Goal: Contribute content

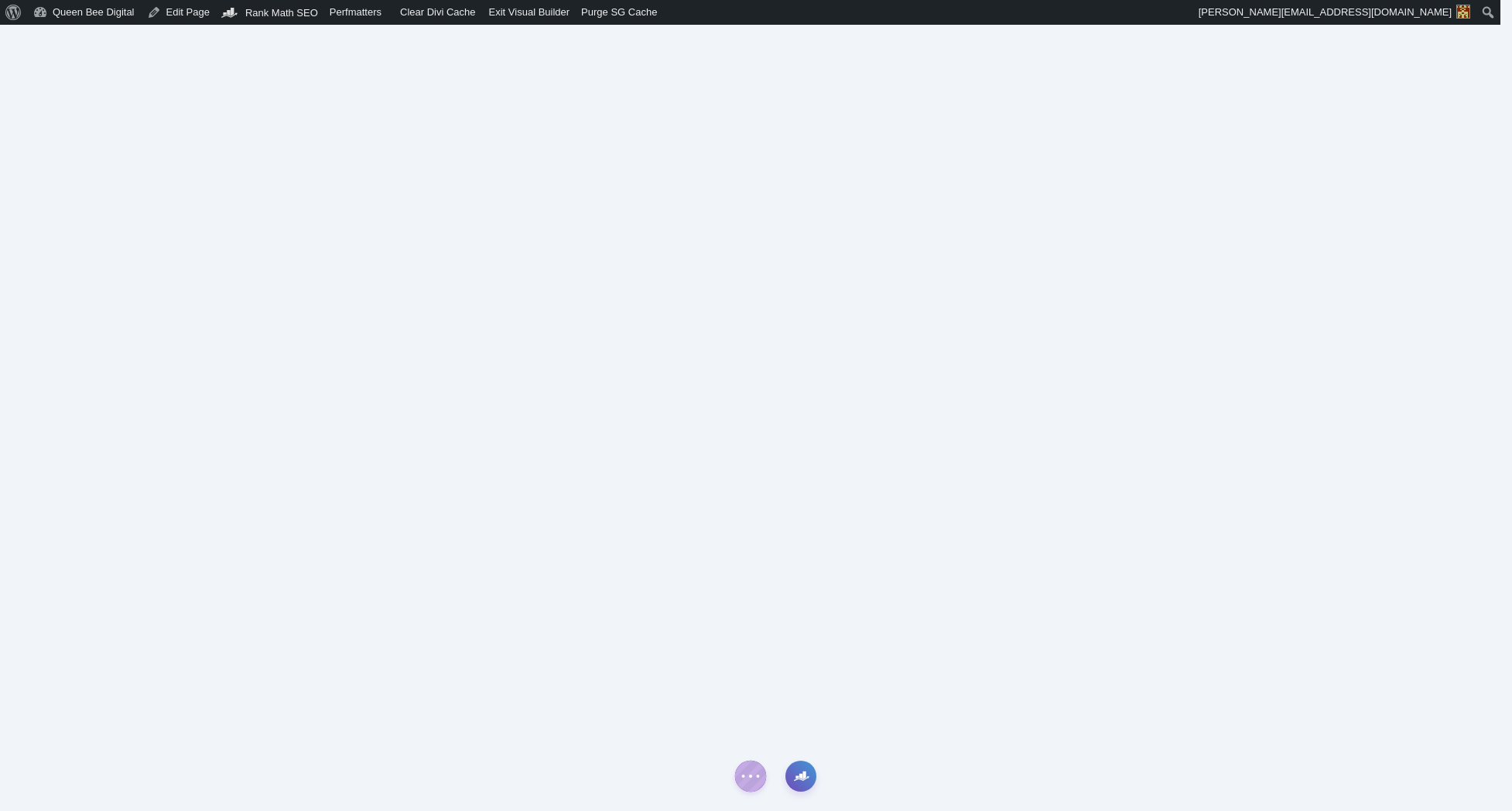
click at [800, 779] on icon "button" at bounding box center [801, 776] width 16 height 16
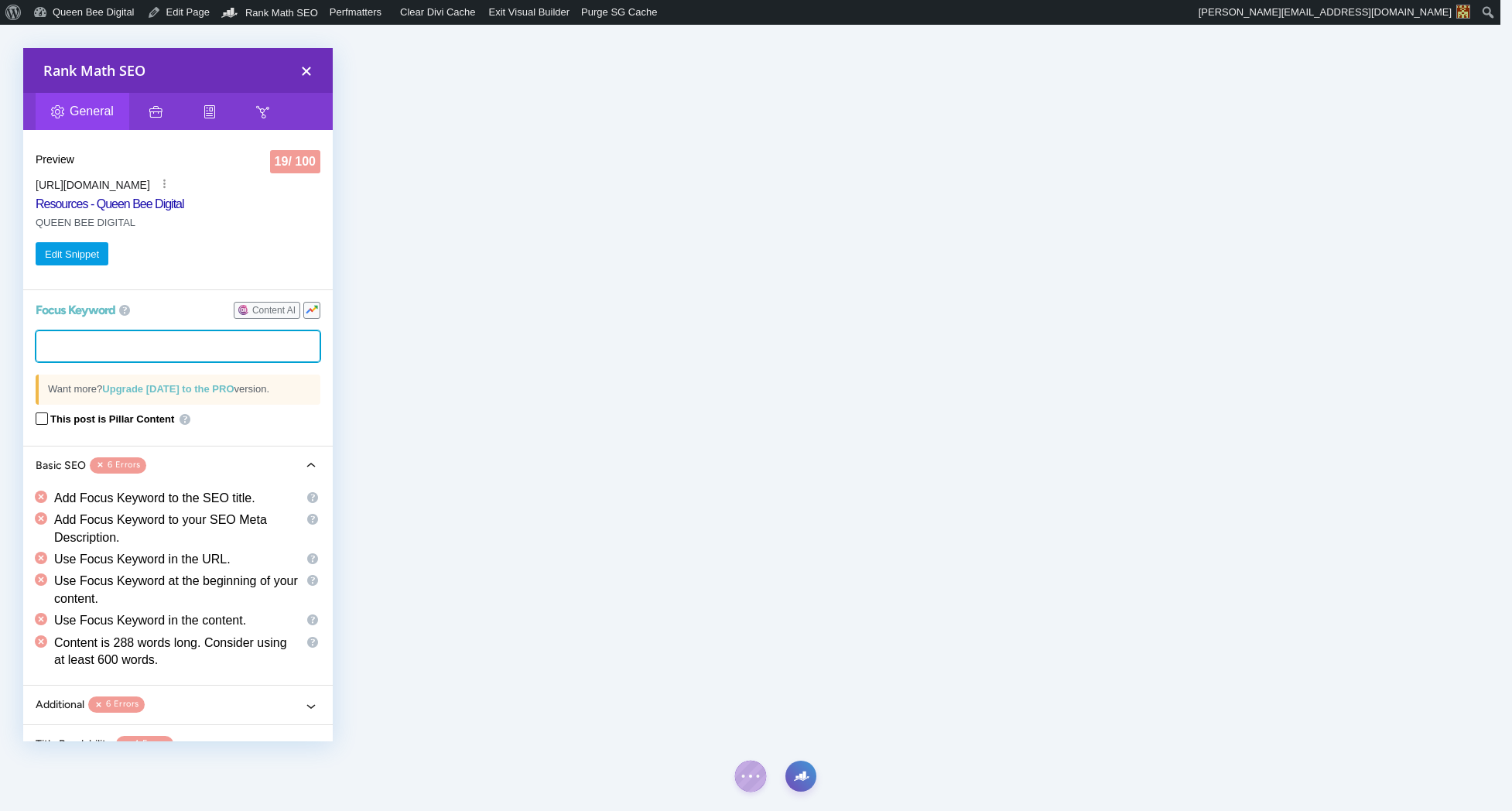
click at [139, 352] on tags "​" at bounding box center [178, 346] width 285 height 32
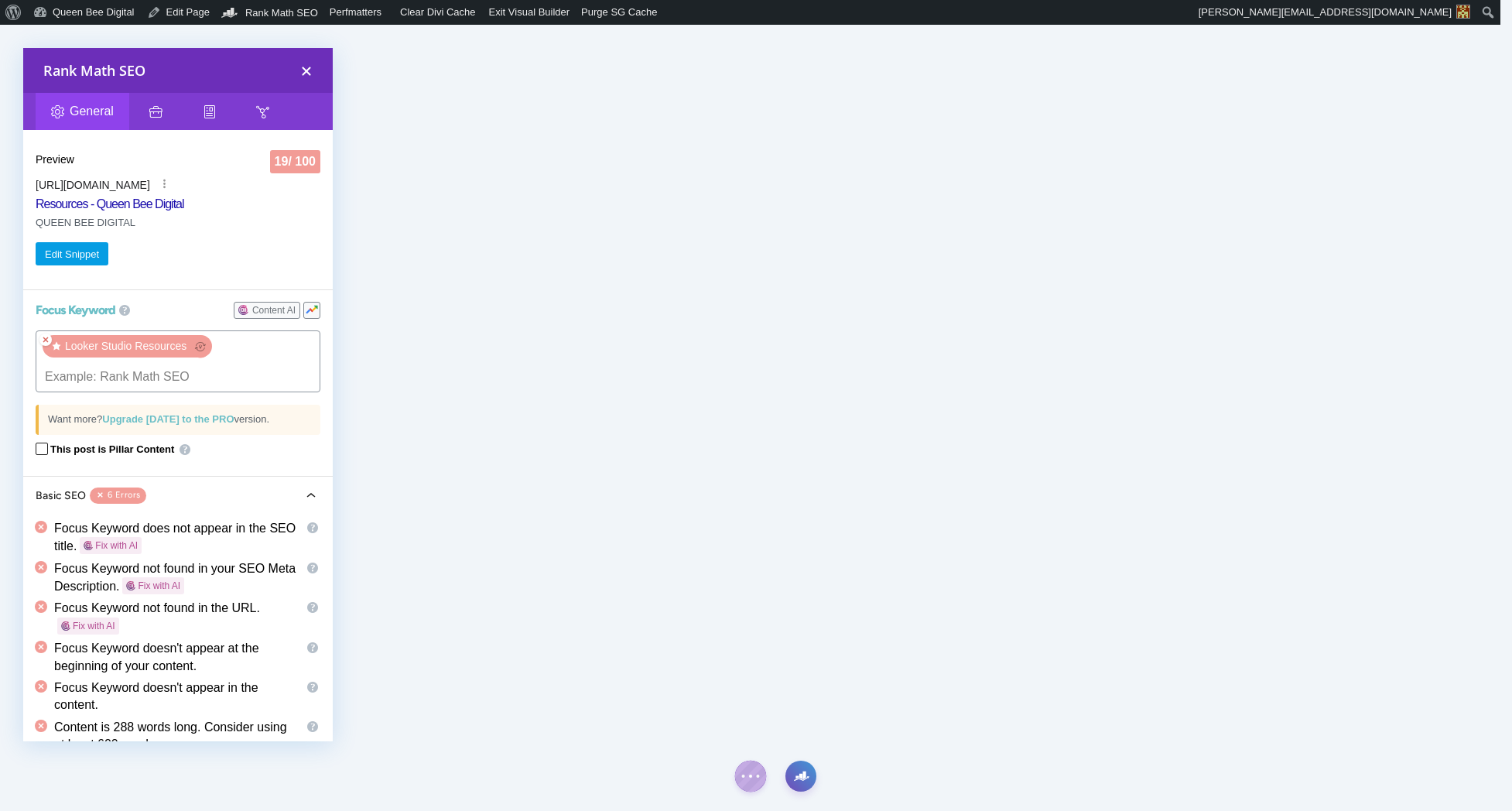
click at [46, 339] on x "remove tag" at bounding box center [46, 340] width 13 height 13
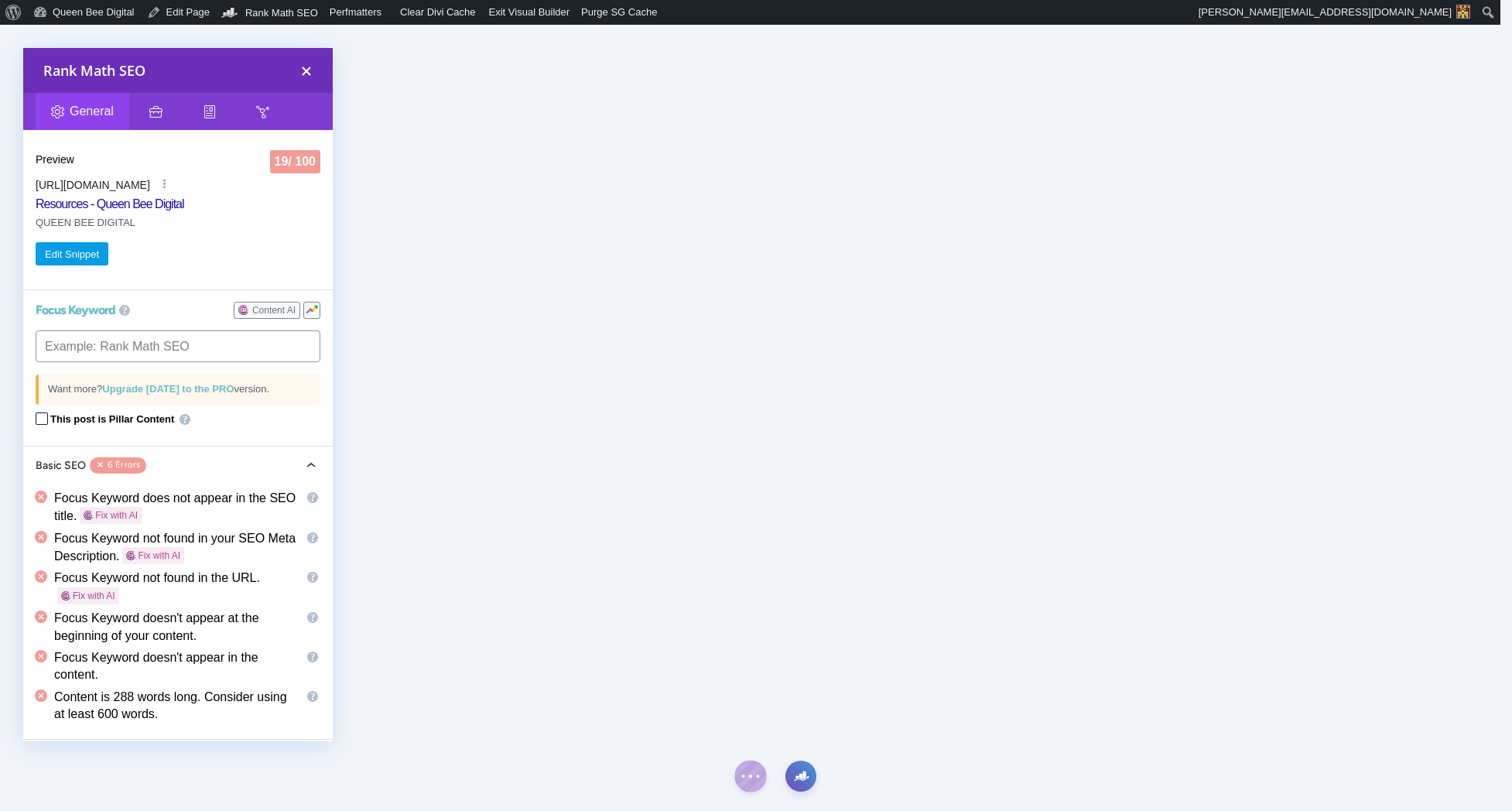
type input "Rank Math"
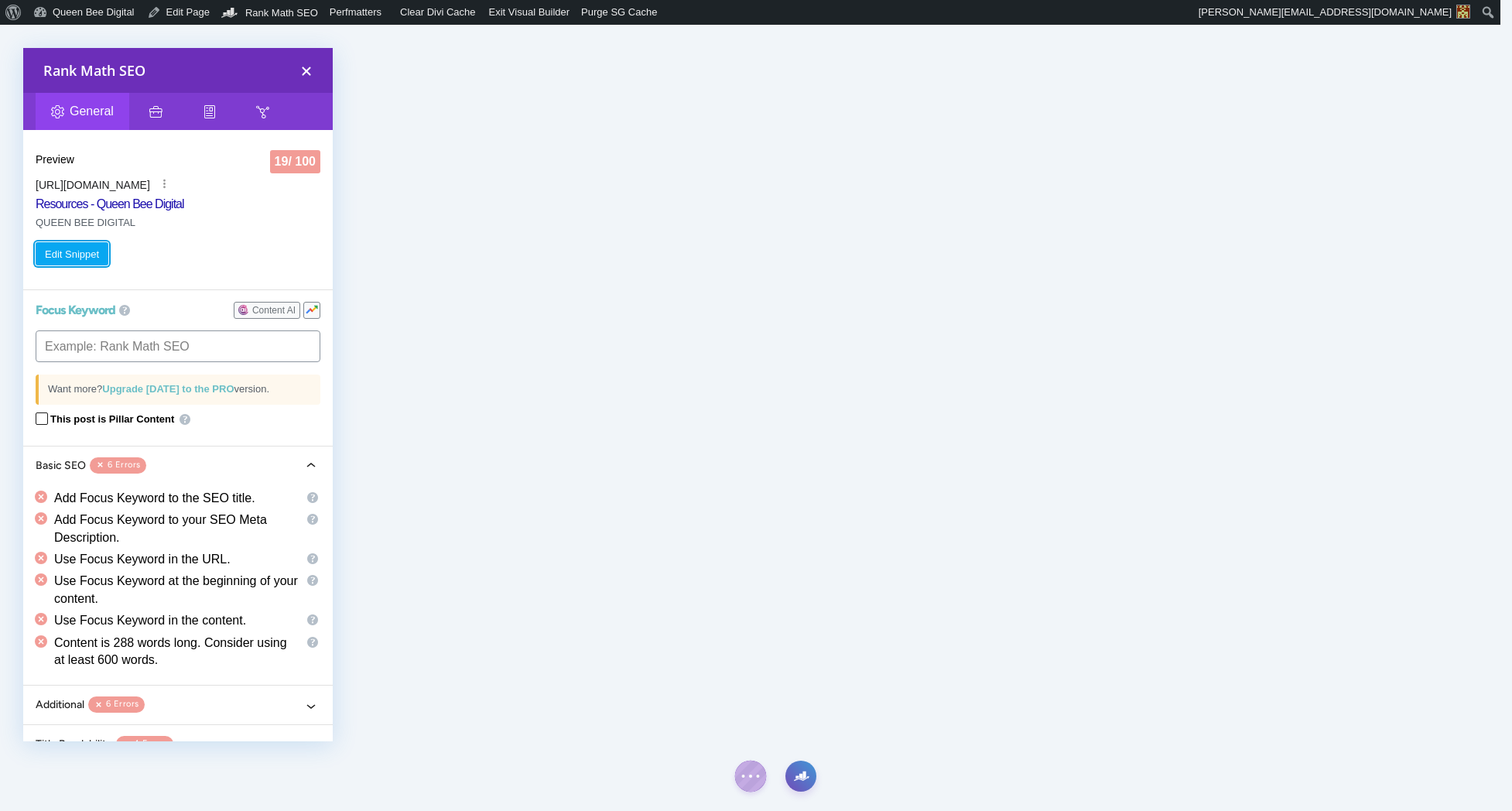
click at [75, 248] on button "Edit Snippet" at bounding box center [72, 253] width 73 height 23
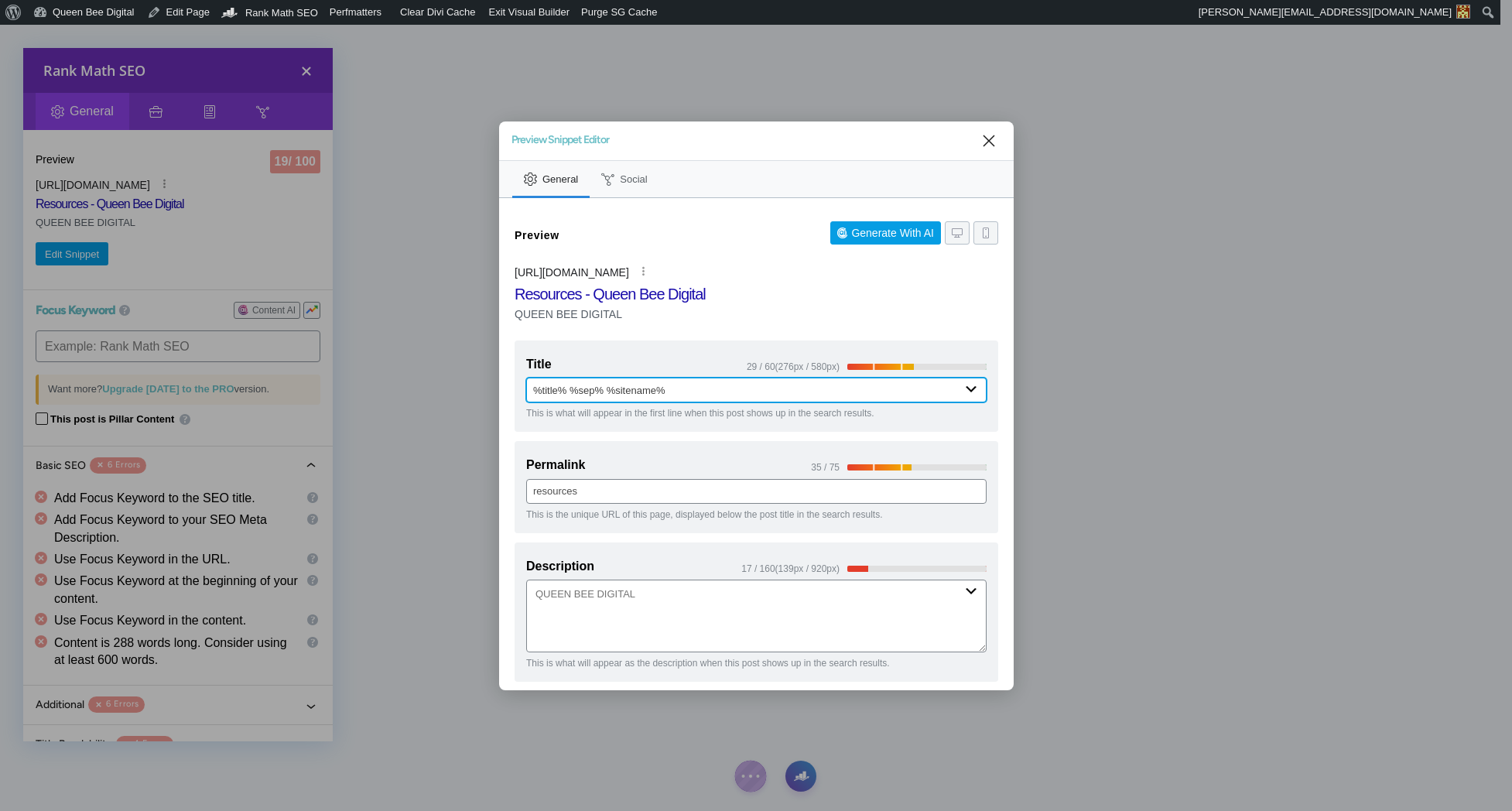
drag, startPoint x: 533, startPoint y: 391, endPoint x: 571, endPoint y: 392, distance: 38.0
click at [571, 391] on input "%title% %sep% %sitename%" at bounding box center [756, 390] width 461 height 25
click at [556, 390] on input "Free Resources %sep% %sitename%" at bounding box center [756, 390] width 461 height 25
drag, startPoint x: 626, startPoint y: 387, endPoint x: 673, endPoint y: 388, distance: 47.0
click at [673, 388] on input "Free Looker Studio Resources %sep% %sitename%" at bounding box center [756, 390] width 461 height 25
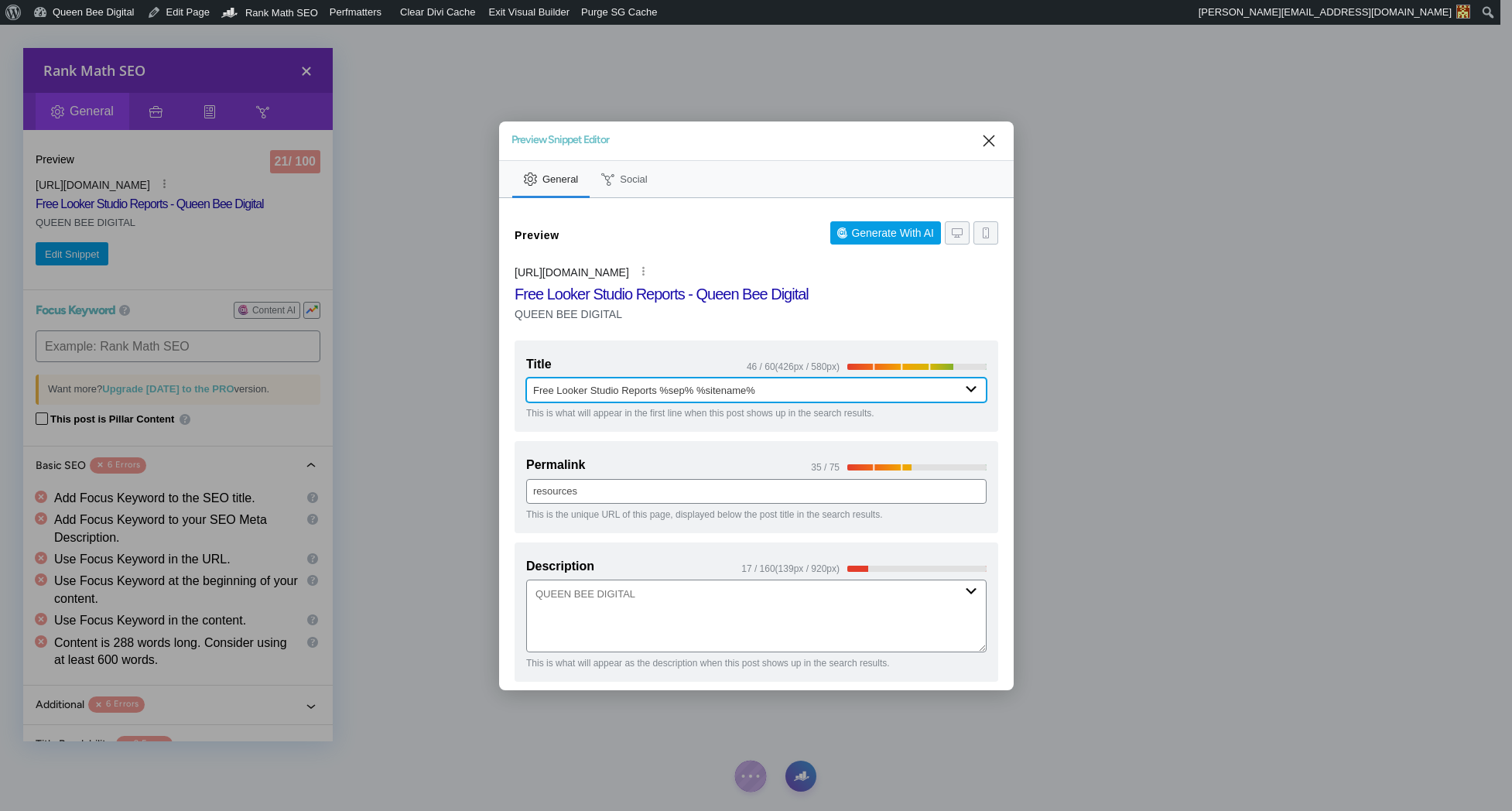
click at [534, 388] on input "Free Looker Studio Reports %sep% %sitename%" at bounding box center [756, 390] width 461 height 25
type input "Resources: Free Looker Studio Reports %sep% %sitename%"
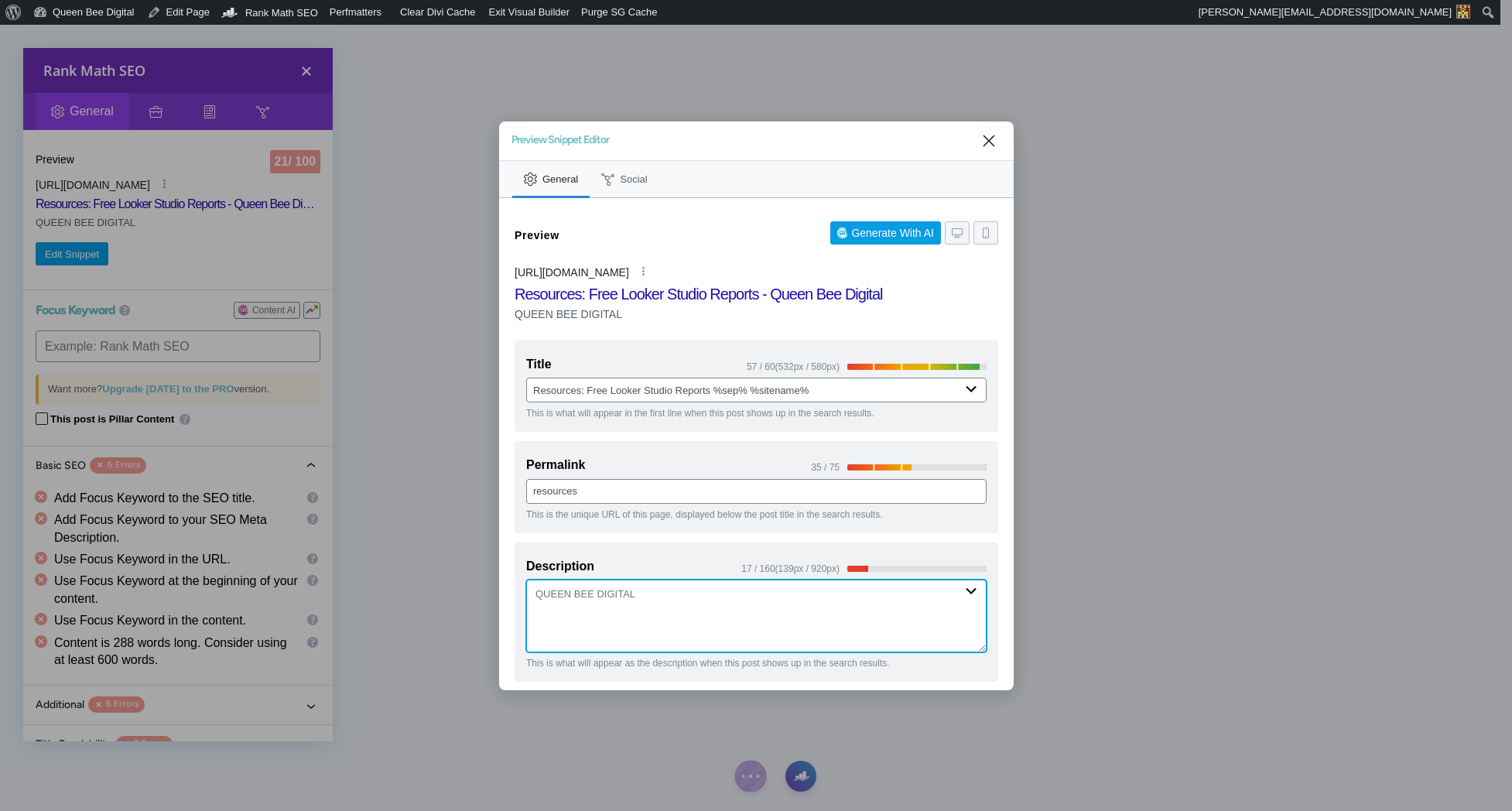
click at [632, 589] on textarea "Description" at bounding box center [756, 616] width 461 height 73
type textarea "Q"
type textarea "We've published a"
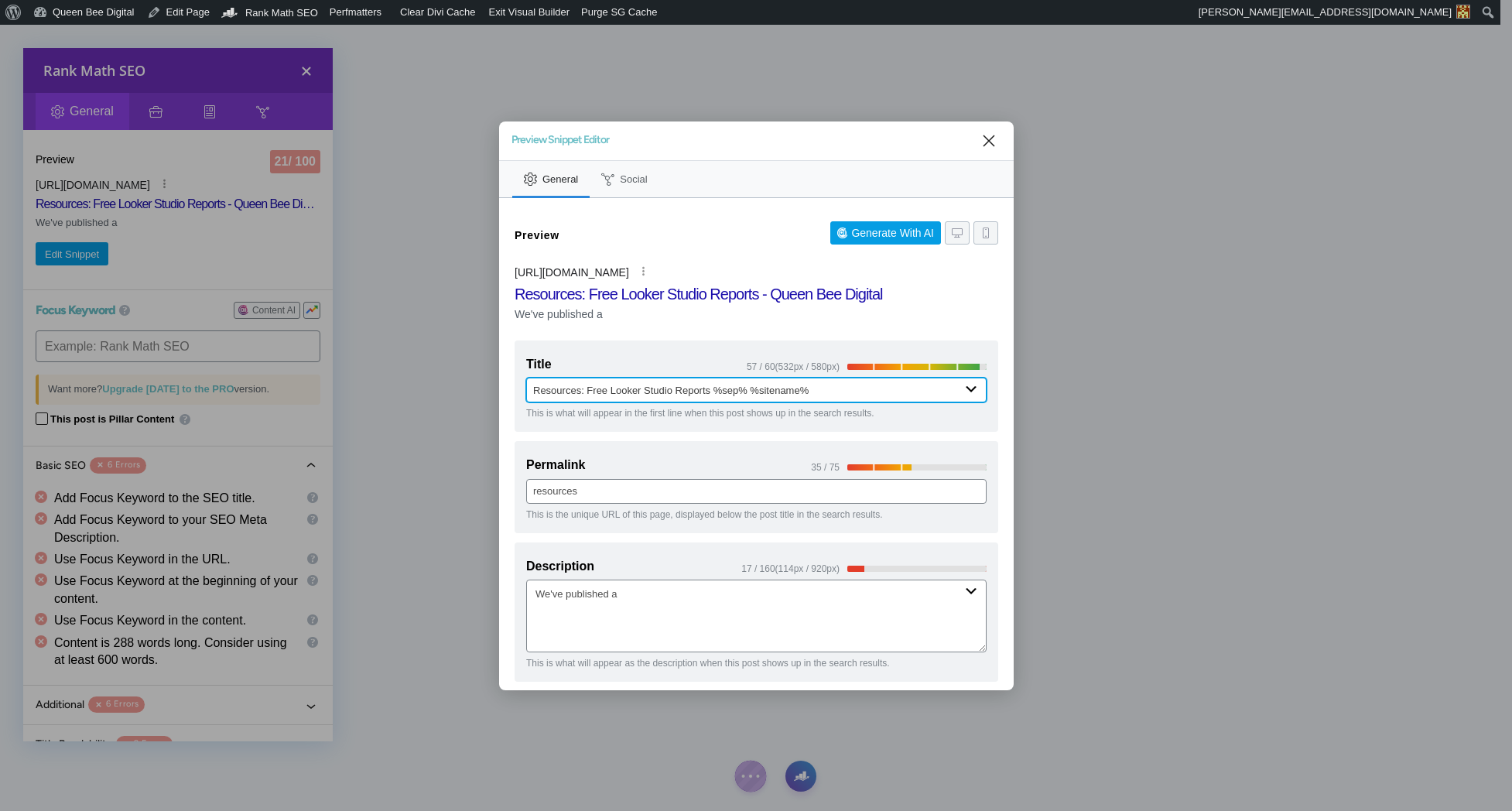
drag, startPoint x: 713, startPoint y: 387, endPoint x: 727, endPoint y: 388, distance: 14.0
click at [713, 387] on input "Resources: Free Looker Studio Reports %sep% %sitename%" at bounding box center [756, 390] width 461 height 25
click at [612, 390] on input "Resources: Free Looker Studio Report %sep% %sitename%" at bounding box center [756, 390] width 461 height 25
drag, startPoint x: 611, startPoint y: 389, endPoint x: 710, endPoint y: 390, distance: 99.0
click at [710, 390] on input "Resources: Free Looker Studio Report %sep% %sitename%" at bounding box center [756, 390] width 461 height 25
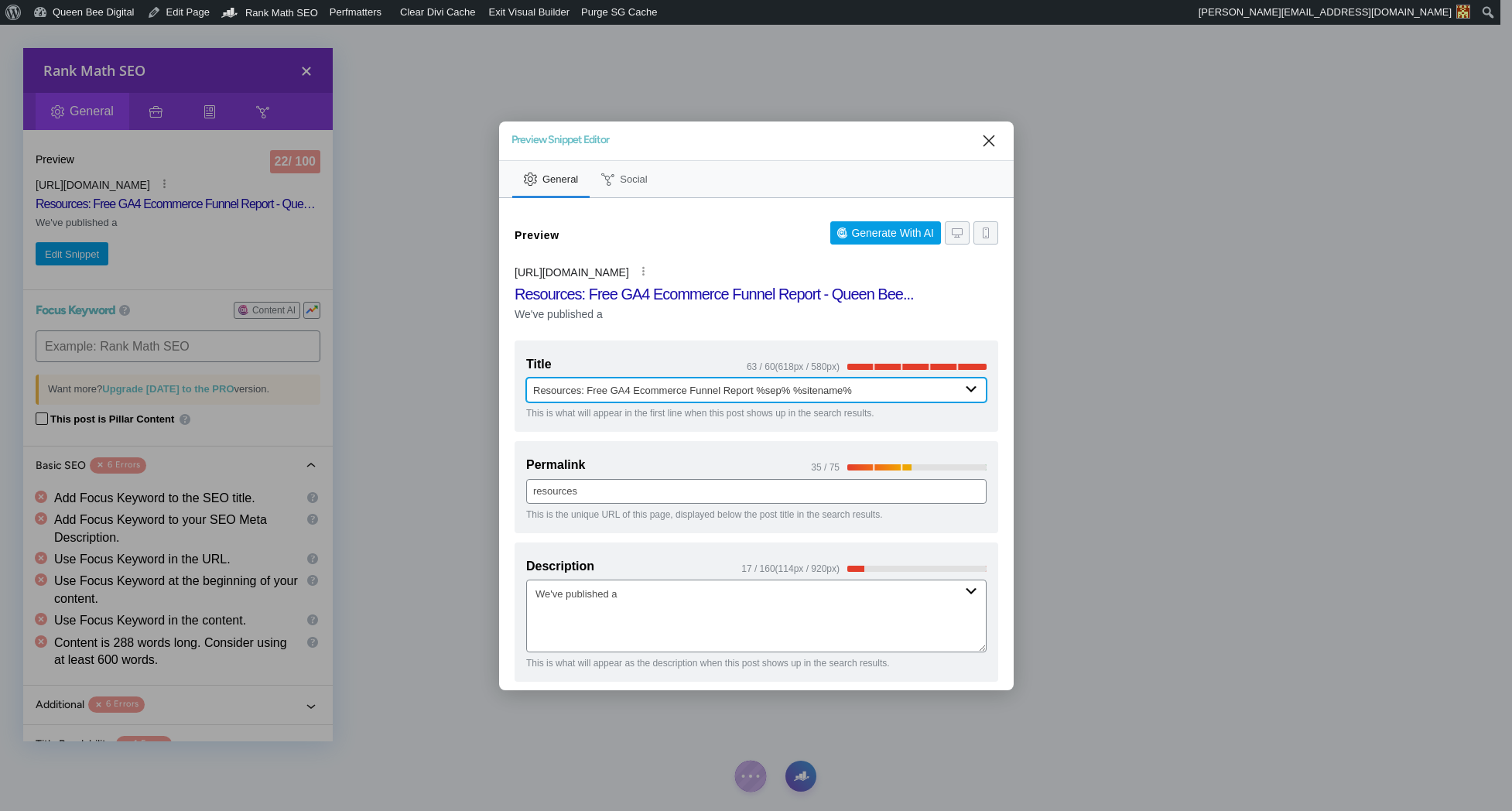
drag, startPoint x: 799, startPoint y: 389, endPoint x: 869, endPoint y: 389, distance: 70.0
click at [869, 389] on input "Resources: Free GA4 Ecommerce Funnel Report %sep% %sitename%" at bounding box center [756, 390] width 461 height 25
click at [590, 386] on input "Resources: Free GA4 Ecommerce Funnel Report %sep% QBD" at bounding box center [756, 390] width 461 height 25
drag, startPoint x: 589, startPoint y: 389, endPoint x: 529, endPoint y: 387, distance: 60.0
click at [529, 387] on input "Resources: Get Your Copy of QBD's Free GA4 Ecommerce Funnel Report %sep% QBD" at bounding box center [756, 390] width 461 height 25
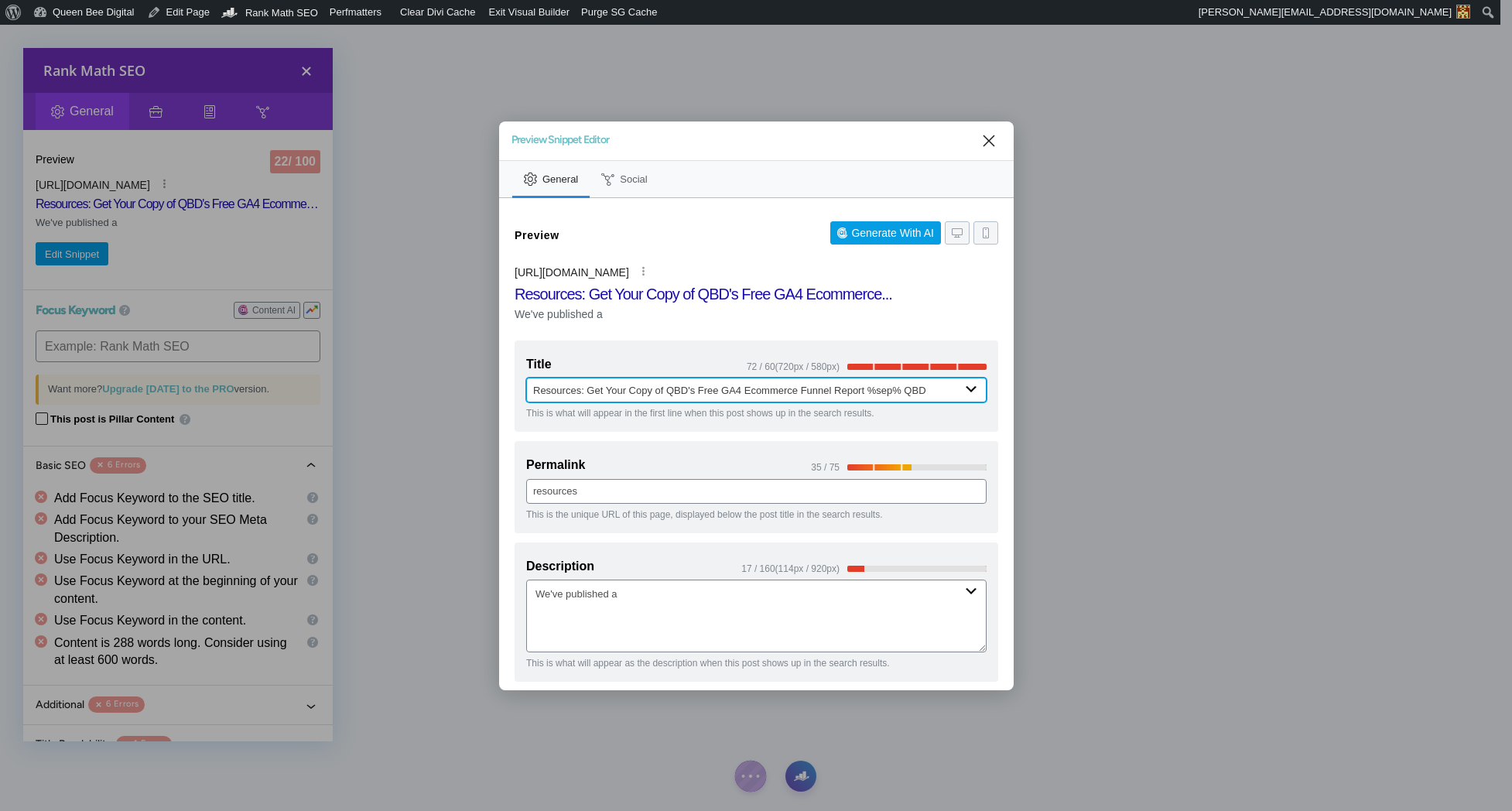
drag, startPoint x: 589, startPoint y: 388, endPoint x: 702, endPoint y: 395, distance: 113.2
click at [703, 395] on input "Resources: Get Your Copy of QBD's Free GA4 Ecommerce Funnel Report %sep% QBD" at bounding box center [756, 390] width 461 height 25
drag, startPoint x: 701, startPoint y: 387, endPoint x: 609, endPoint y: 389, distance: 92.0
click at [609, 389] on input "Resources: Get Your Copy of QBD's Free GA4 Ecommerce Funnel Report %sep% QBD" at bounding box center [756, 390] width 461 height 25
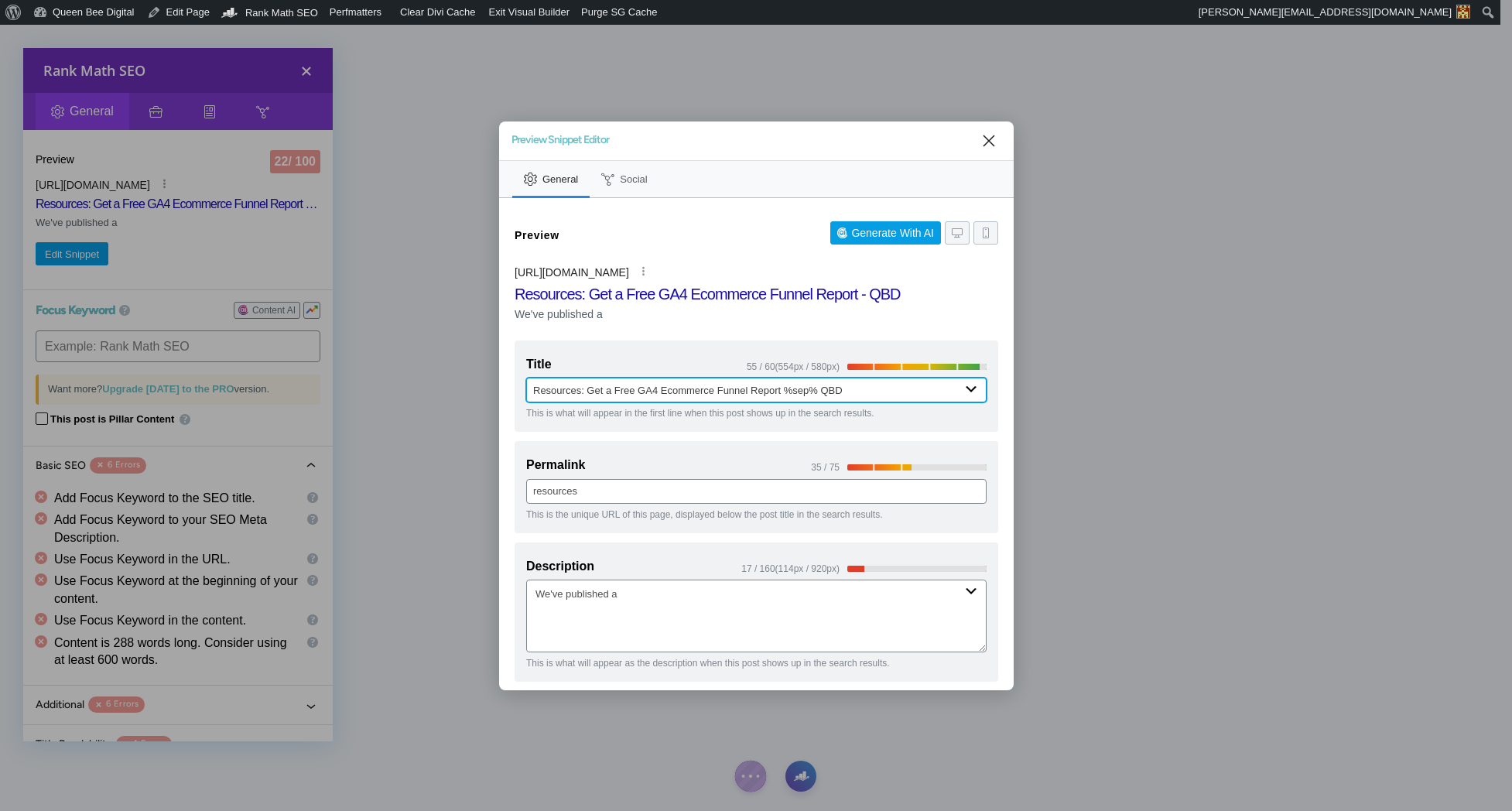
drag, startPoint x: 588, startPoint y: 388, endPoint x: 637, endPoint y: 390, distance: 49.0
click at [637, 390] on input "Resources: Get a Free GA4 Ecommerce Funnel Report %sep% QBD" at bounding box center [756, 390] width 461 height 25
drag, startPoint x: 703, startPoint y: 390, endPoint x: 733, endPoint y: 390, distance: 30.0
click at [733, 390] on input "Resources: GA4 Ecommerce Funnel Report %sep% QBD" at bounding box center [756, 390] width 461 height 25
drag, startPoint x: 806, startPoint y: 388, endPoint x: 910, endPoint y: 394, distance: 104.2
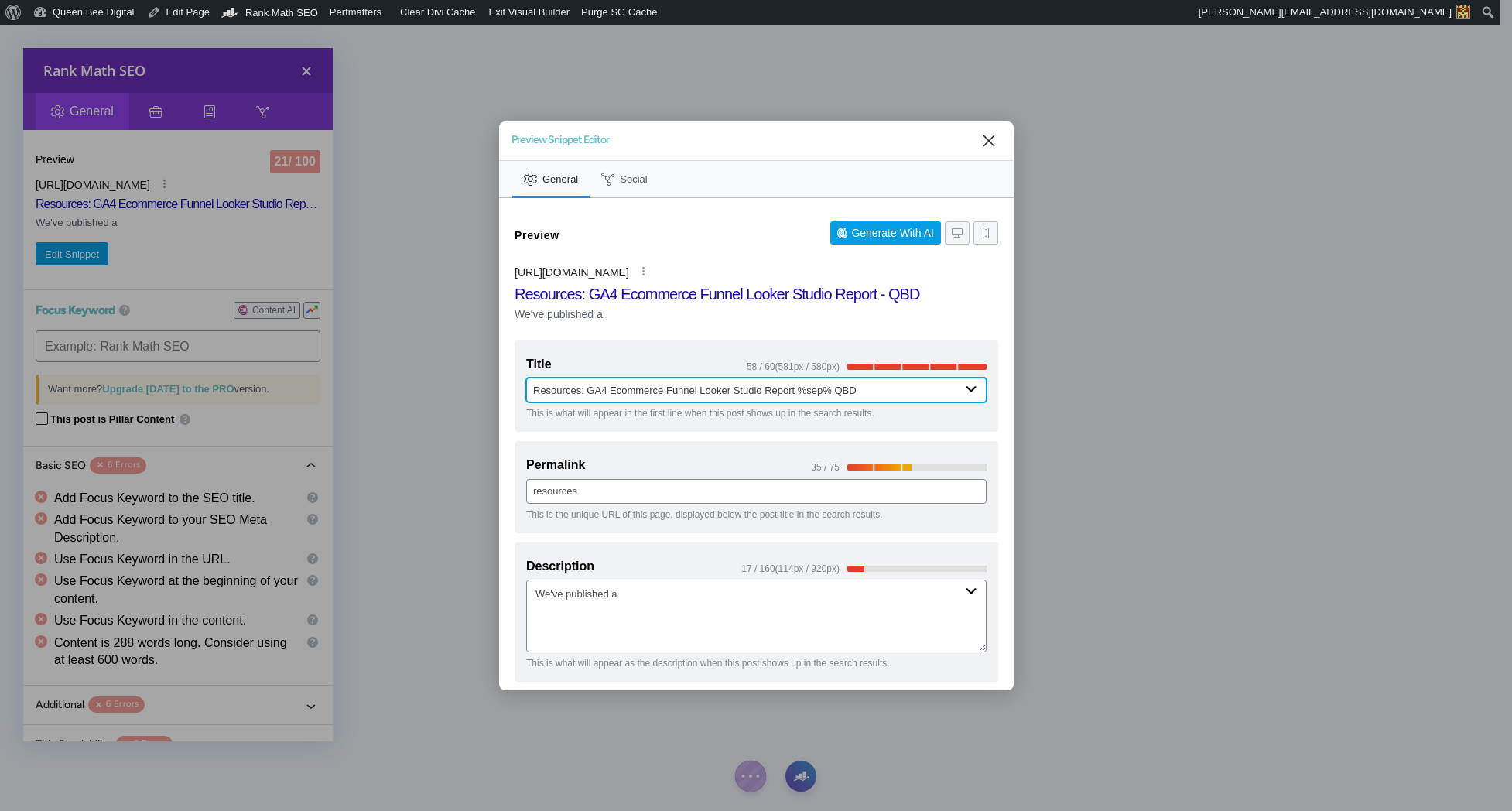
click at [910, 394] on input "Resources: GA4 Ecommerce Funnel Looker Studio Report %sep% QBD" at bounding box center [756, 390] width 461 height 25
click at [533, 389] on input "Resources: GA4 Ecommerce Funnel Looker Studio Report" at bounding box center [756, 390] width 461 height 25
click at [722, 389] on input "Free Resource: GA4 Ecommerce Funnel Looker Studio Report" at bounding box center [756, 390] width 461 height 25
click at [561, 385] on input "Free Resource: GA4 Ecommerce Funnel Looker Studio Report" at bounding box center [756, 390] width 461 height 25
drag, startPoint x: 789, startPoint y: 391, endPoint x: 855, endPoint y: 391, distance: 66.0
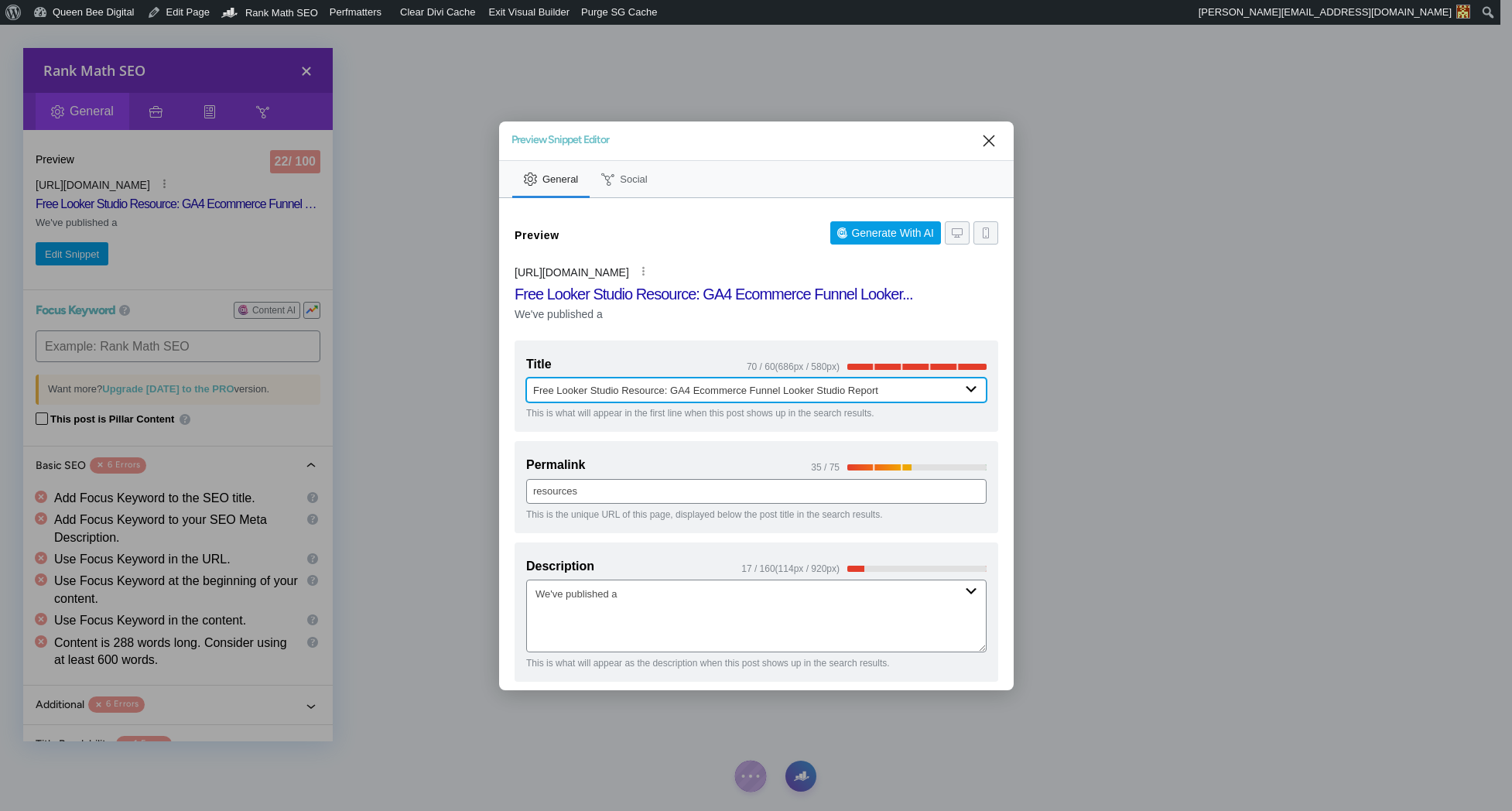
click at [855, 391] on input "Free Looker Studio Resource: GA4 Ecommerce Funnel Looker Studio Report" at bounding box center [756, 390] width 461 height 25
click at [665, 392] on input "Free Looker Studio Resource: GA4 Ecommerce Funnel Report" at bounding box center [756, 390] width 461 height 25
click at [556, 390] on input "Free Looker Studio Resources: GA4 Ecommerce Funnel Report" at bounding box center [756, 390] width 461 height 25
drag, startPoint x: 656, startPoint y: 387, endPoint x: 681, endPoint y: 387, distance: 25.0
click at [659, 387] on input "Looker Studio Resources: GA4 Ecommerce Funnel Report" at bounding box center [756, 390] width 461 height 25
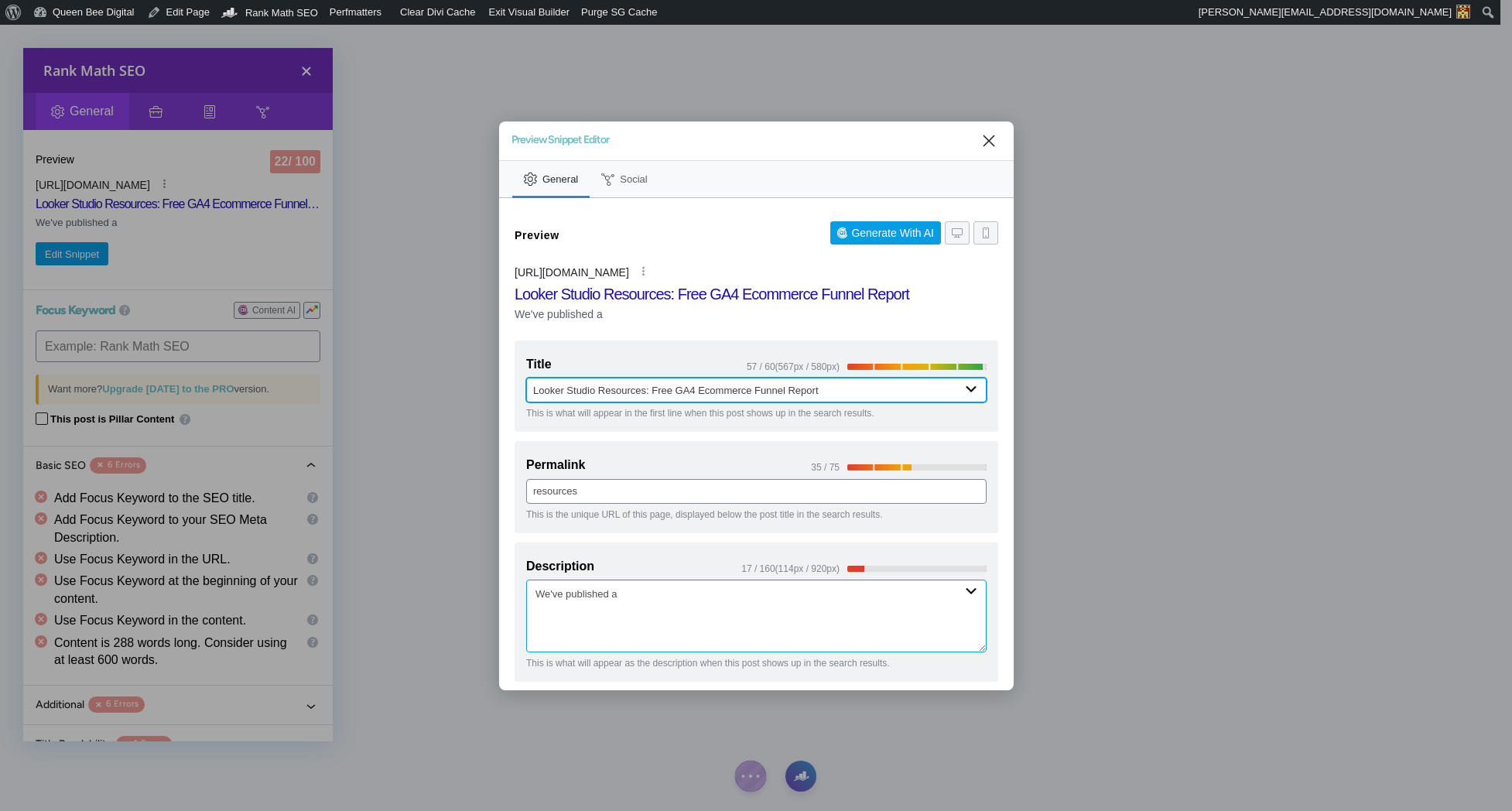
type input "Looker Studio Resources: Free GA4 Ecommerce Funnel Report"
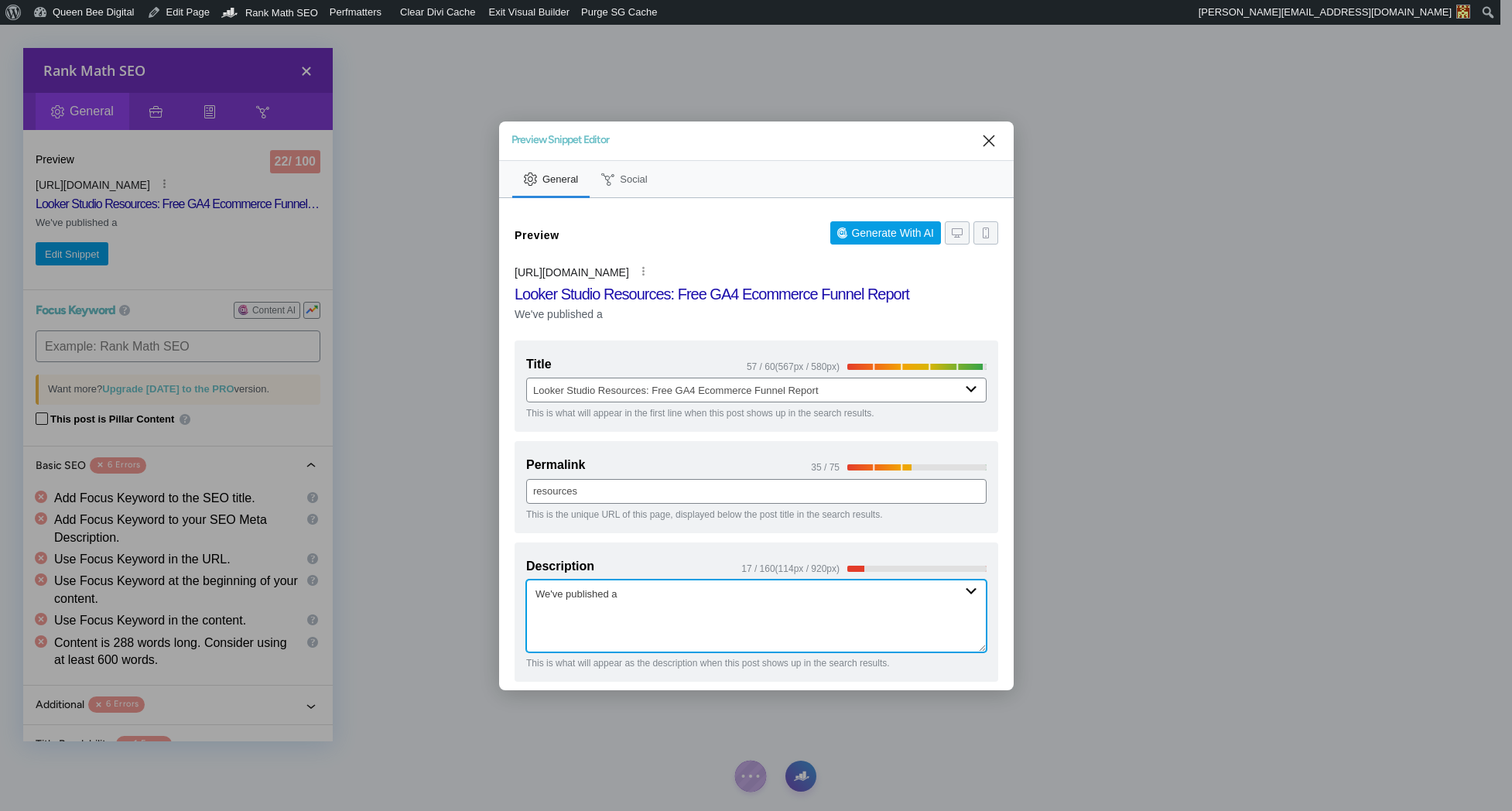
click at [666, 589] on textarea "We've published a" at bounding box center [756, 616] width 461 height 73
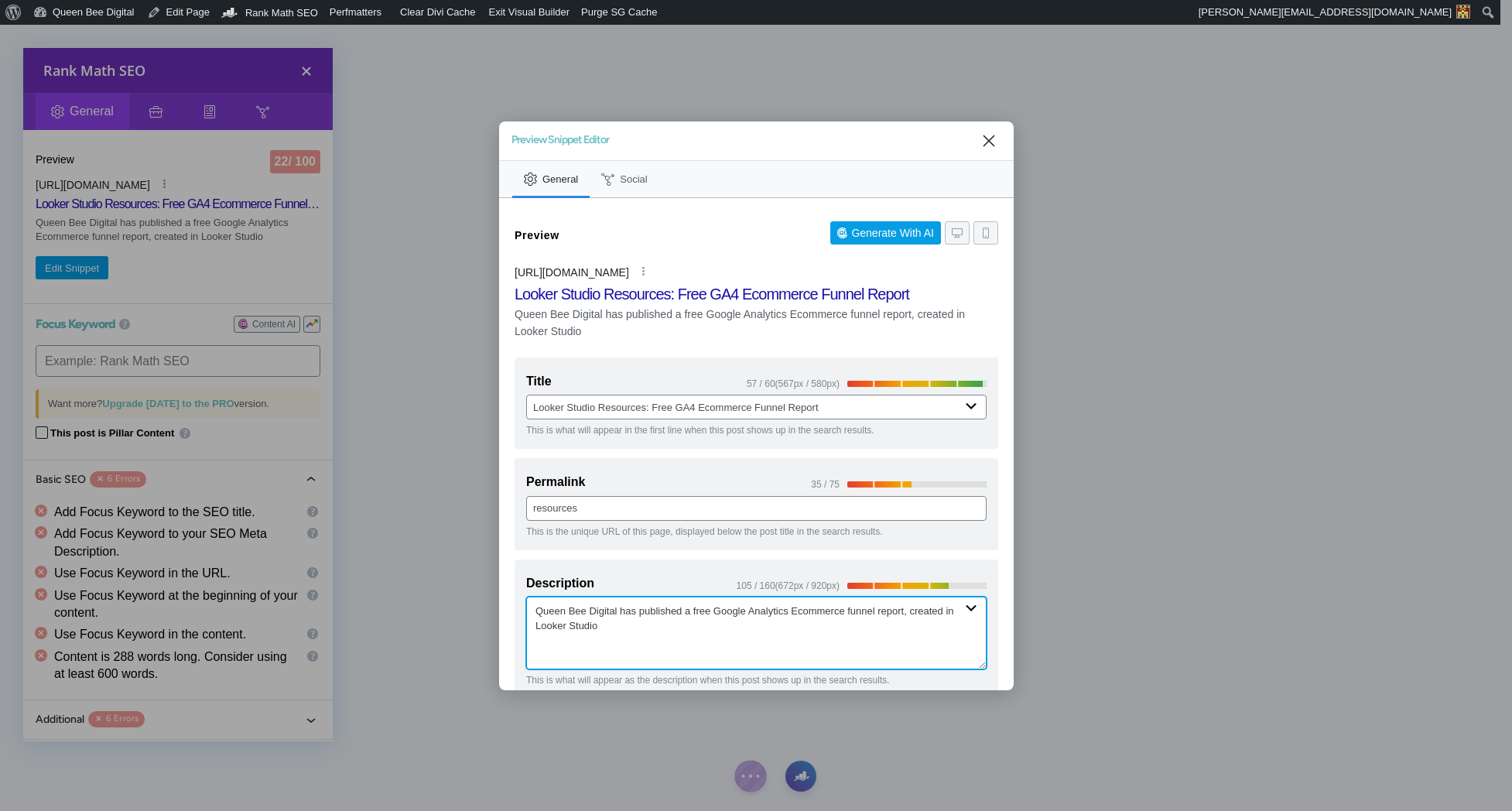
drag, startPoint x: 642, startPoint y: 612, endPoint x: 688, endPoint y: 613, distance: 46.0
click at [688, 613] on textarea "Queen Bee Digital has published a free Google Analytics Ecommerce funnel report…" at bounding box center [756, 633] width 461 height 73
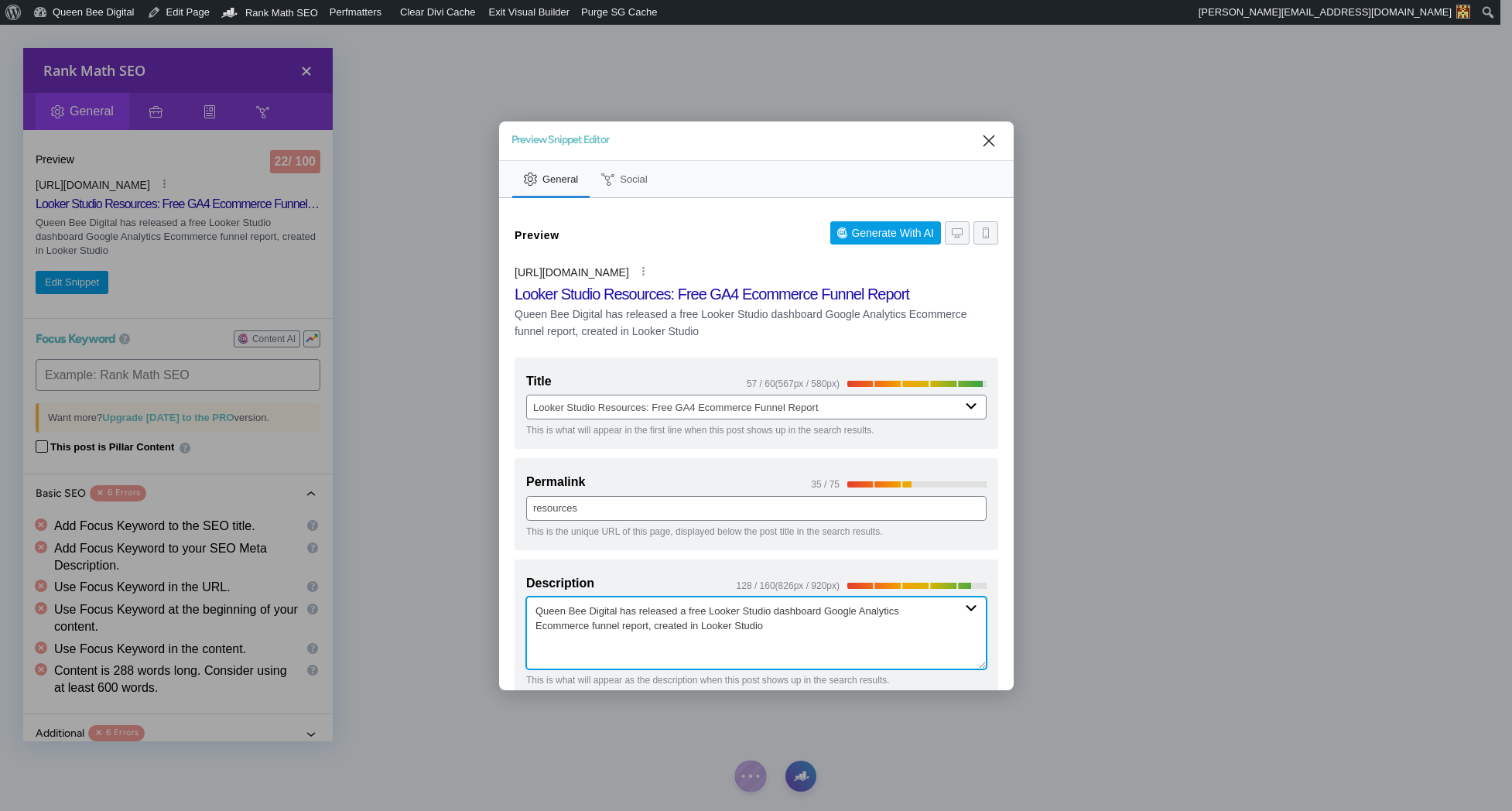
drag, startPoint x: 642, startPoint y: 613, endPoint x: 797, endPoint y: 626, distance: 155.5
click at [797, 626] on textarea "Queen Bee Digital has released a free Looker Studio dashboard Google Analytics …" at bounding box center [756, 633] width 461 height 73
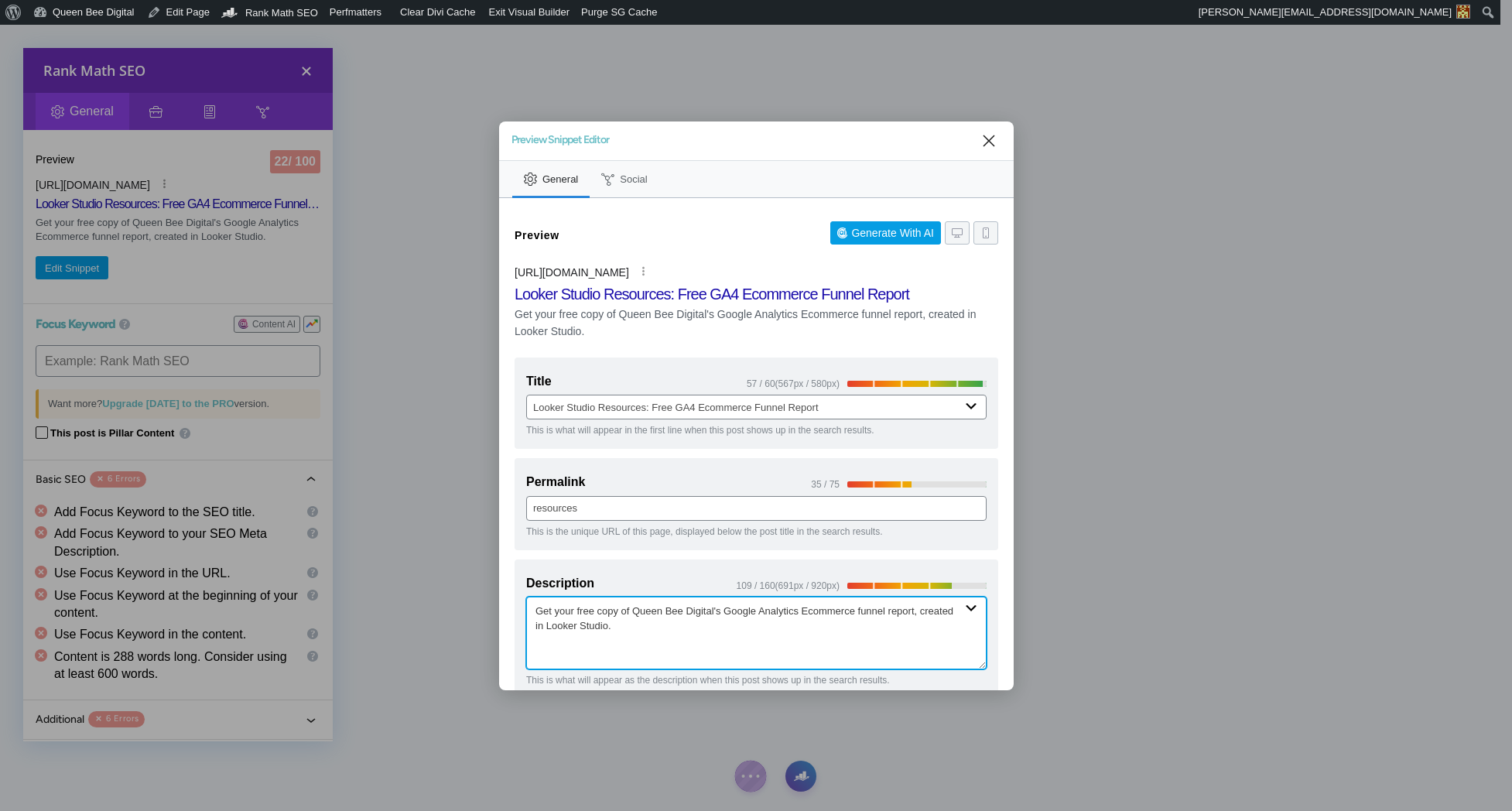
click at [618, 628] on textarea "Get your free copy of Queen Bee Digital's Google Analytics Ecommerce funnel rep…" at bounding box center [756, 633] width 461 height 73
click at [694, 627] on textarea "Get your free copy of Queen Bee Digital's Google Analytics Ecommerce funnel rep…" at bounding box center [756, 633] width 461 height 73
click at [871, 610] on textarea "Get your free copy of Queen Bee Digital's Google Analytics Ecommerce funnel rep…" at bounding box center [756, 633] width 461 height 73
click at [903, 611] on textarea "Get your free copy of Queen Bee Digital's Google Analytics Ecommerce funnel rep…" at bounding box center [756, 633] width 461 height 73
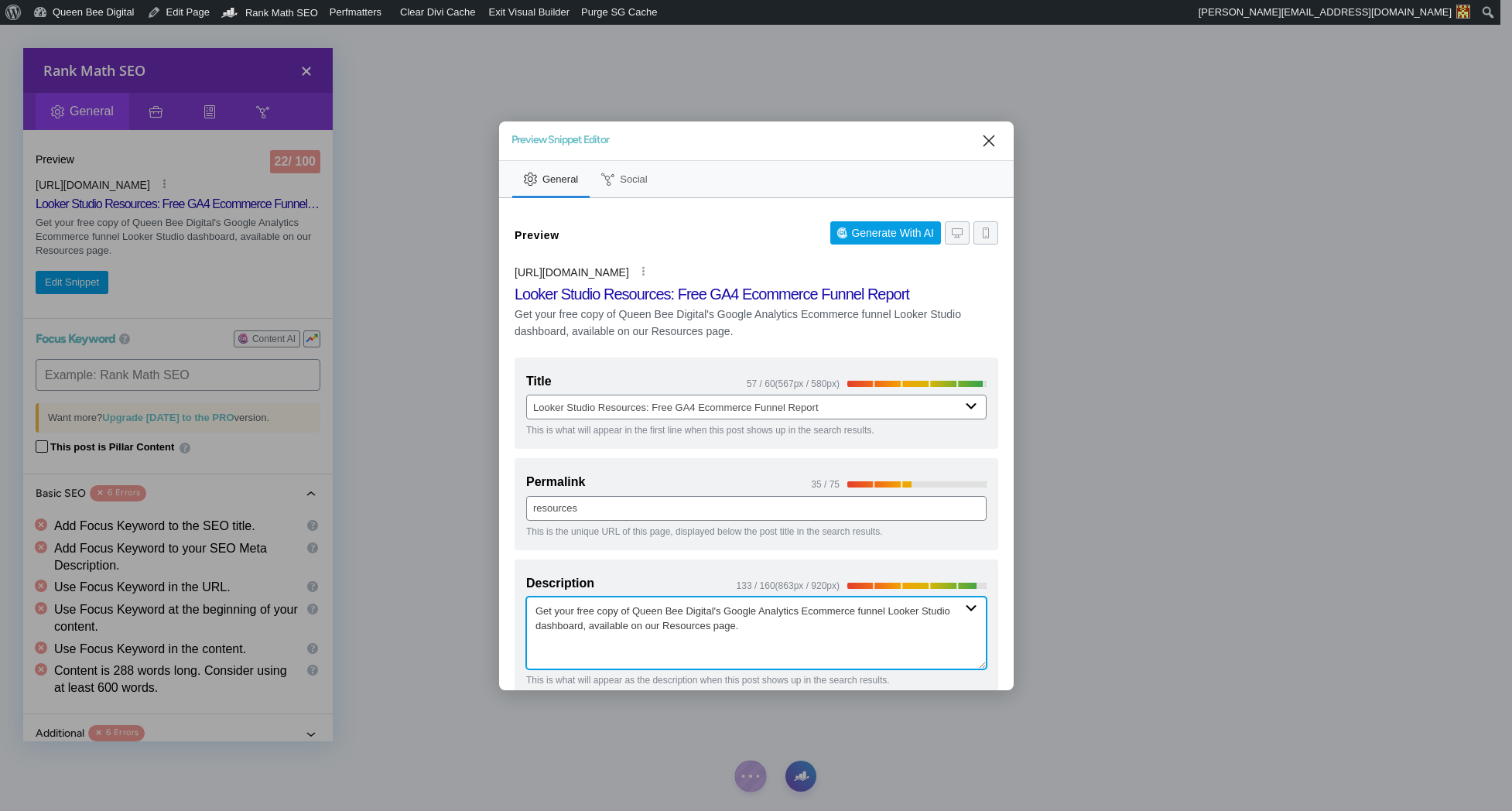
drag, startPoint x: 650, startPoint y: 627, endPoint x: 832, endPoint y: 623, distance: 182.0
click at [831, 623] on textarea "Get your free copy of Queen Bee Digital's Google Analytics Ecommerce funnel Loo…" at bounding box center [756, 633] width 461 height 73
type textarea "Get your free copy of Queen Bee Digital's Google Analytics Ecommerce funnel Loo…"
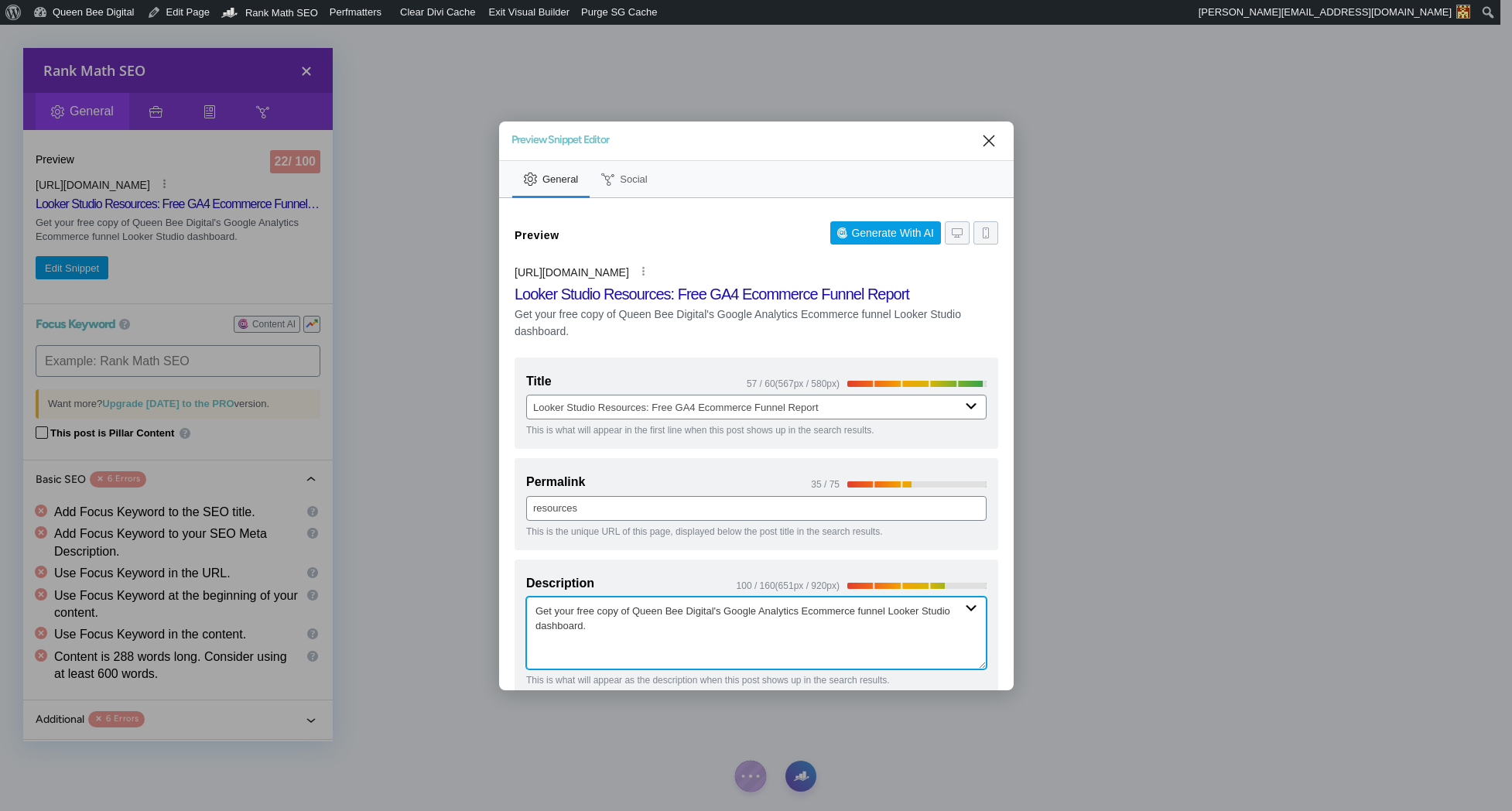
drag, startPoint x: 535, startPoint y: 611, endPoint x: 690, endPoint y: 624, distance: 155.5
click at [690, 624] on textarea "Get your free copy of Queen Bee Digital's Google Analytics Ecommerce funnel Loo…" at bounding box center [756, 633] width 461 height 73
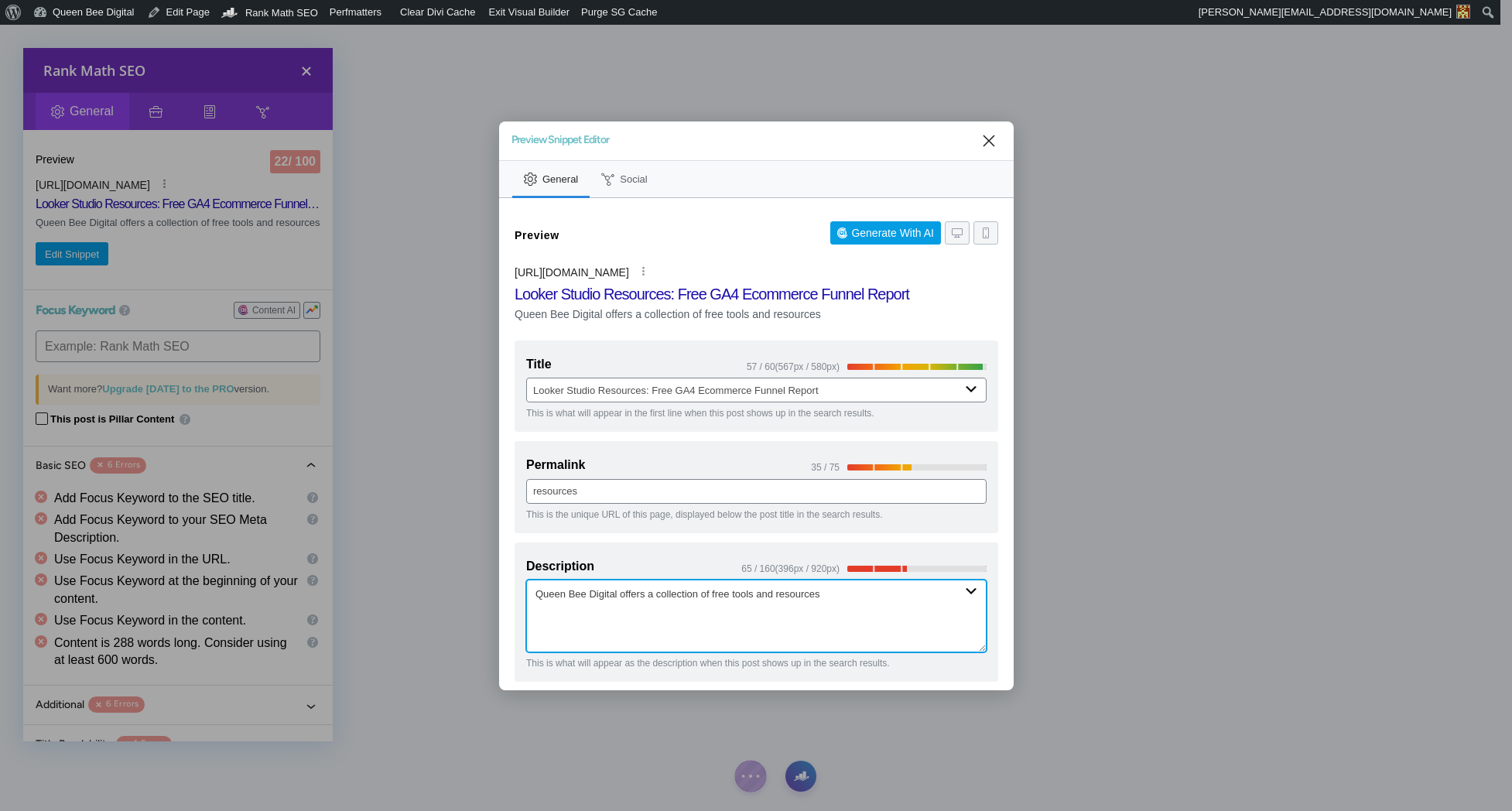
drag, startPoint x: 622, startPoint y: 594, endPoint x: 843, endPoint y: 598, distance: 221.0
click at [843, 598] on textarea "Queen Bee Digital offers a collection of free tools and resources" at bounding box center [756, 616] width 461 height 73
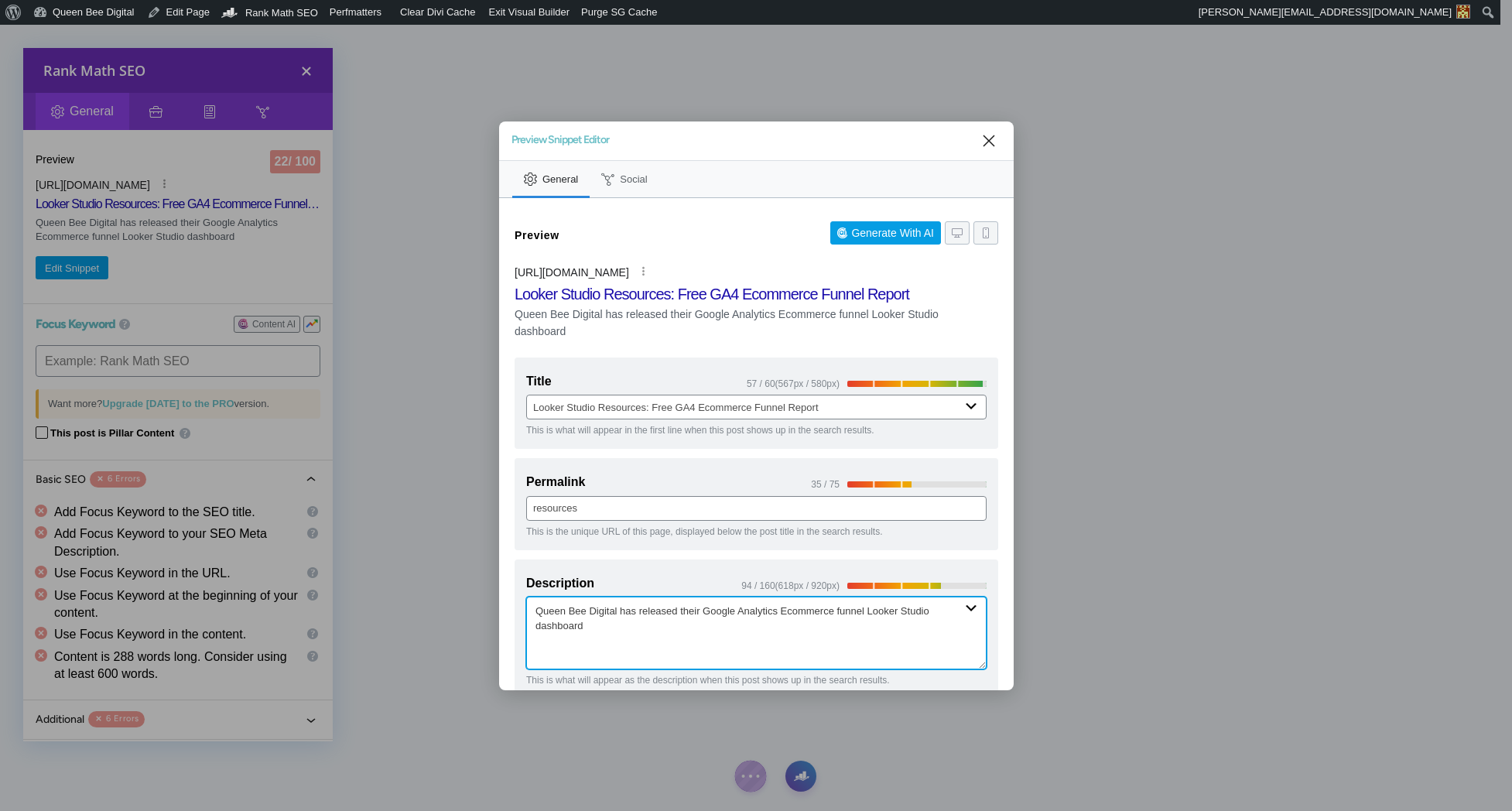
drag, startPoint x: 643, startPoint y: 612, endPoint x: 681, endPoint y: 611, distance: 38.0
click at [681, 611] on textarea "Queen Bee Digital has released their Google Analytics Ecommerce funnel Looker S…" at bounding box center [756, 633] width 461 height 73
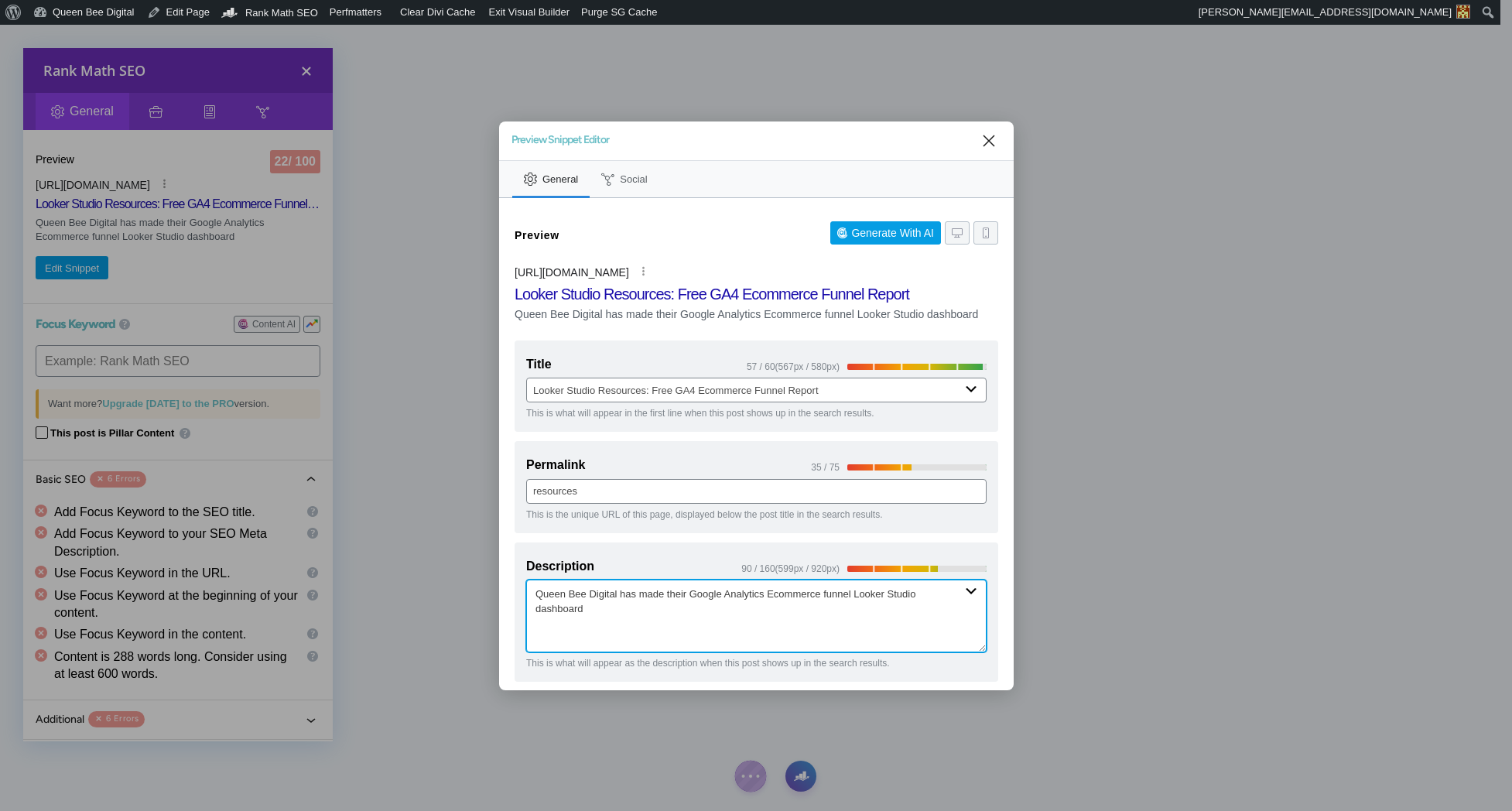
click at [620, 626] on textarea "Queen Bee Digital has made their Google Analytics Ecommerce funnel Looker Studi…" at bounding box center [756, 616] width 461 height 73
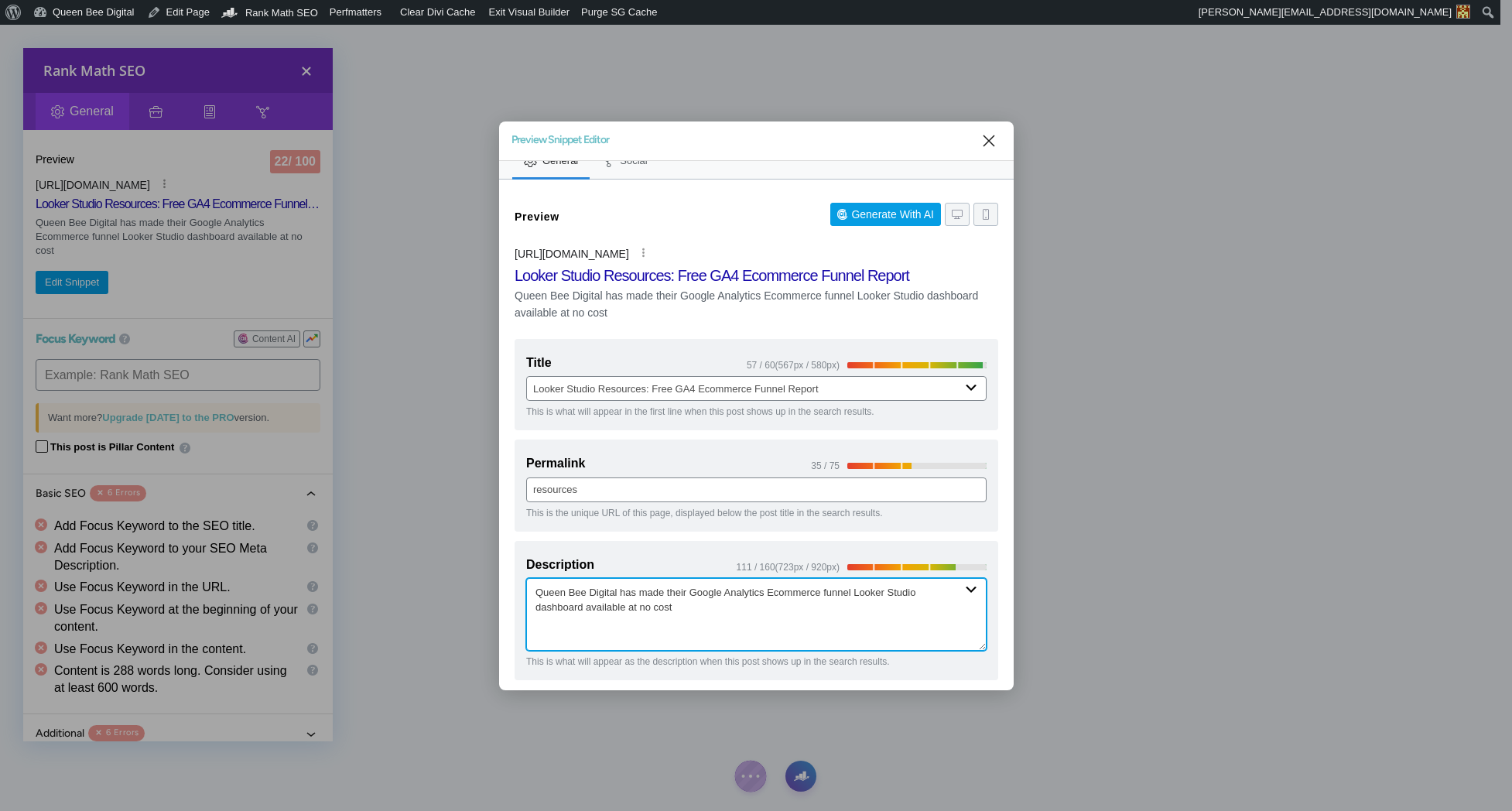
scroll to position [24, 0]
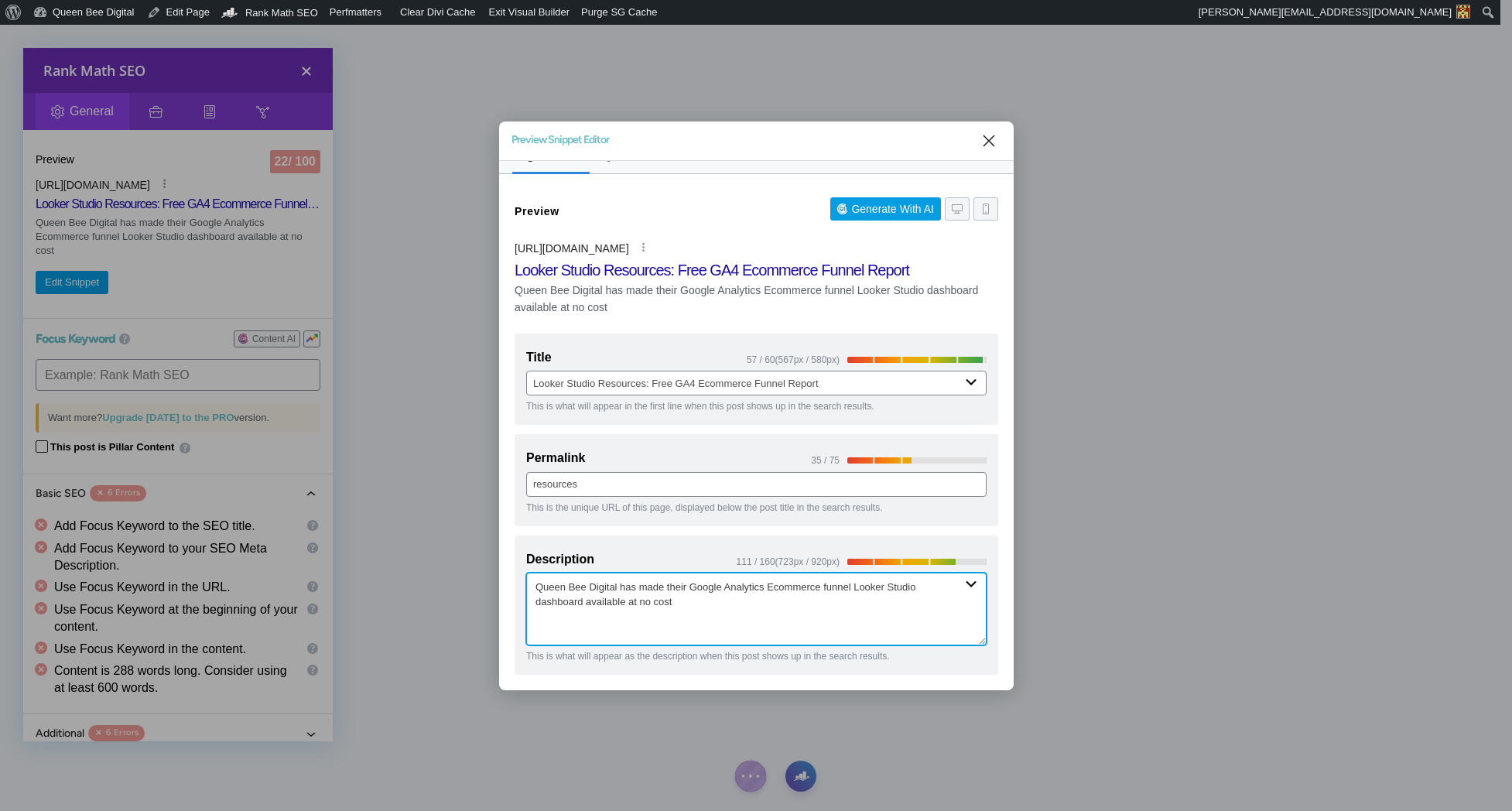
drag, startPoint x: 866, startPoint y: 584, endPoint x: 883, endPoint y: 603, distance: 25.5
click at [883, 603] on textarea "Queen Bee Digital has made their Google Analytics Ecommerce funnel Looker Studi…" at bounding box center [756, 609] width 461 height 73
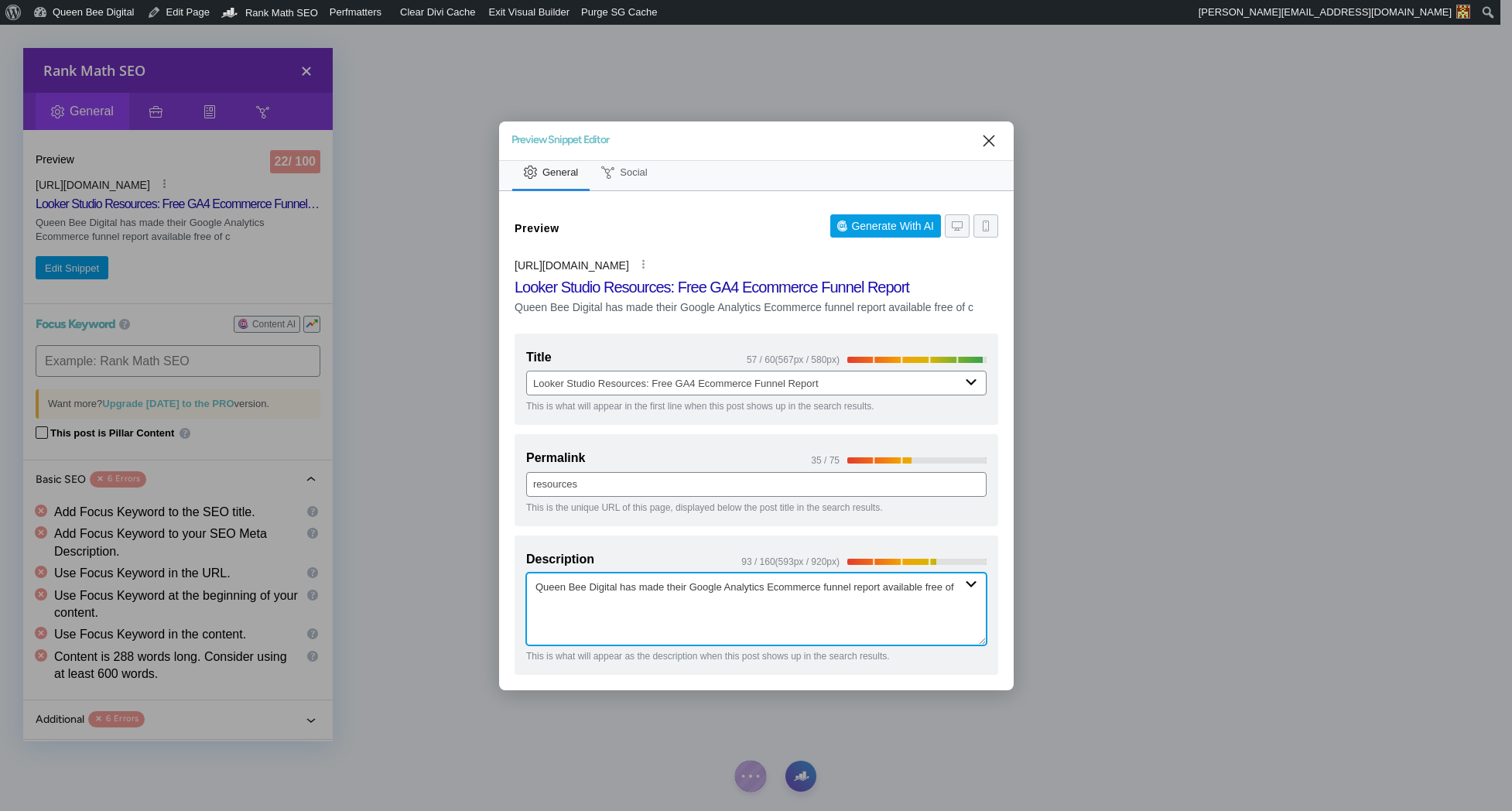
scroll to position [7, 0]
click at [623, 587] on textarea "Queen Bee Digital has made their Google Analytics Ecommerce funnel report avail…" at bounding box center [756, 609] width 461 height 73
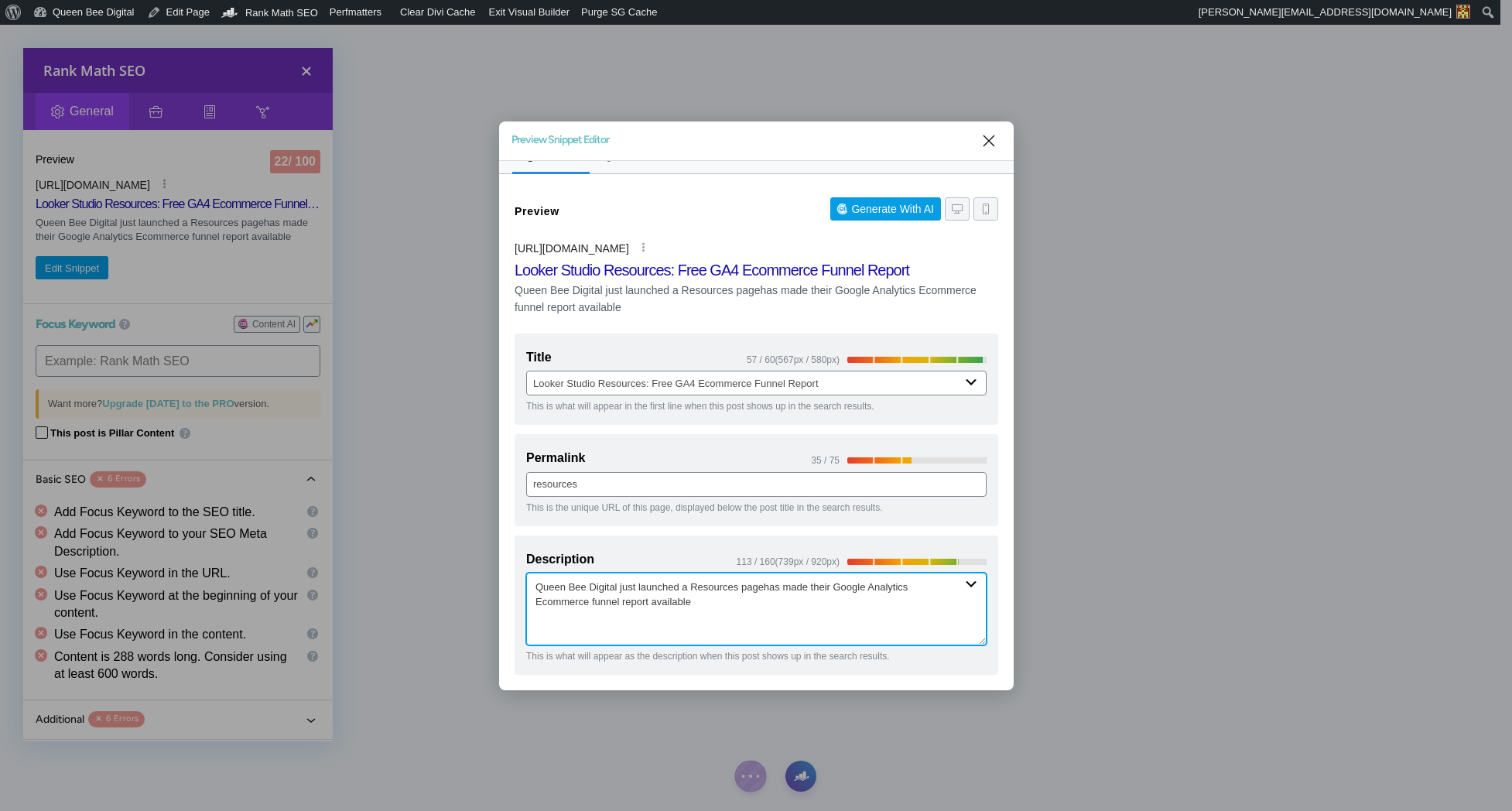
paste textarea "Get your free copy of Queen Bee Digital's Google Analytics Ecommerce funnel Loo…"
drag, startPoint x: 870, startPoint y: 587, endPoint x: 937, endPoint y: 594, distance: 67.4
click at [937, 594] on textarea "Get your free copy of Queen Bee Digital's Google Analytics Ecommerce funnel Loo…" at bounding box center [756, 609] width 461 height 73
drag, startPoint x: 579, startPoint y: 585, endPoint x: 601, endPoint y: 585, distance: 22.0
click at [601, 585] on textarea "Get your free copy of Queen Bee Digital's Google Analytics Ecommerce Funnel rep…" at bounding box center [756, 609] width 461 height 73
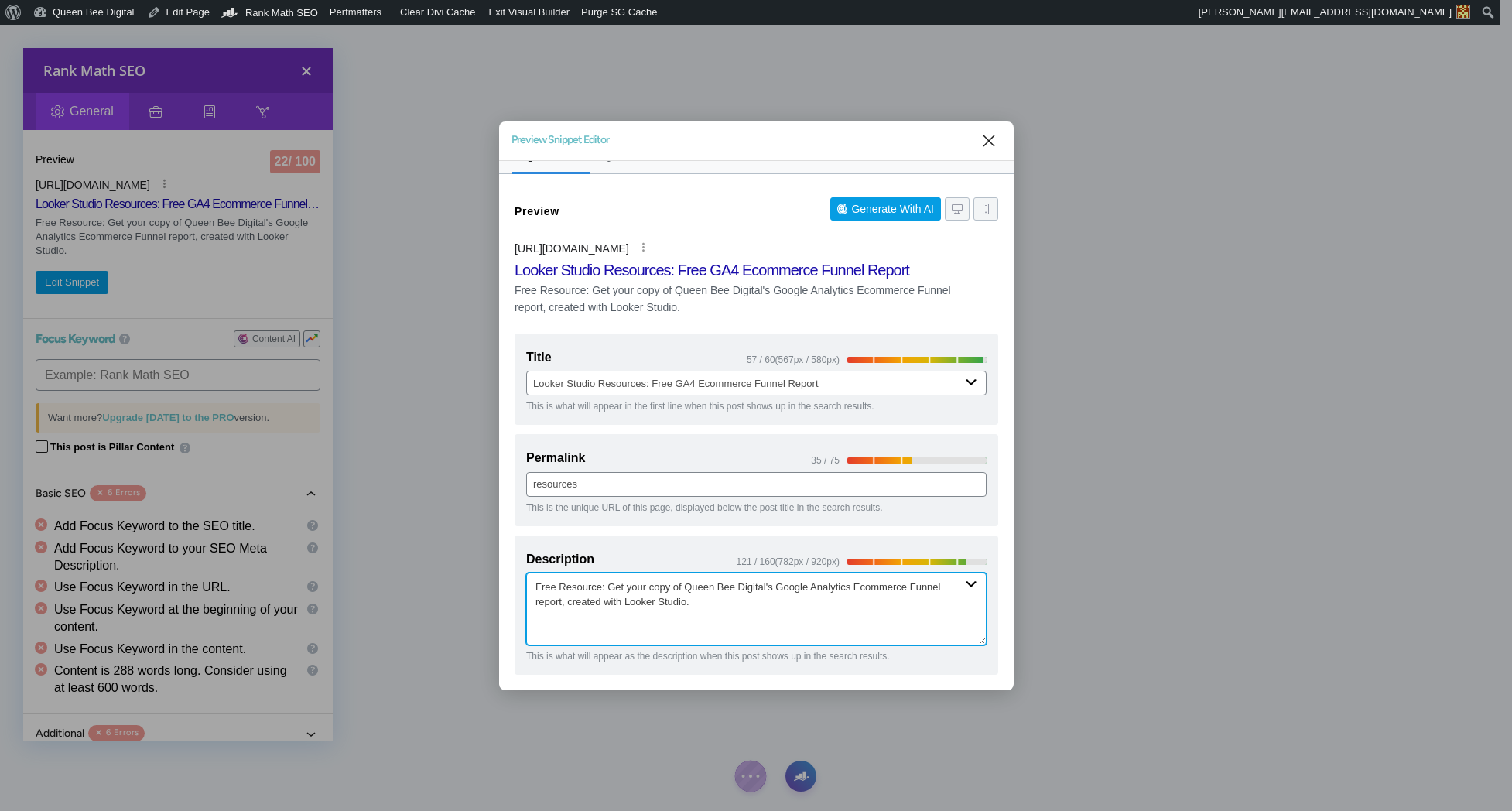
click at [728, 603] on textarea "Free Resource: Get your copy of Queen Bee Digital's Google Analytics Ecommerce …" at bounding box center [756, 609] width 461 height 73
click at [570, 604] on textarea "Free Resource: Get your copy of Queen Bee Digital's Google Analytics Ecommerce …" at bounding box center [756, 609] width 461 height 73
drag, startPoint x: 666, startPoint y: 602, endPoint x: 811, endPoint y: 605, distance: 145.0
click at [811, 605] on textarea "Free Resource: Get your copy of Queen Bee Digital's Google Analytics Ecommerce …" at bounding box center [756, 609] width 461 height 73
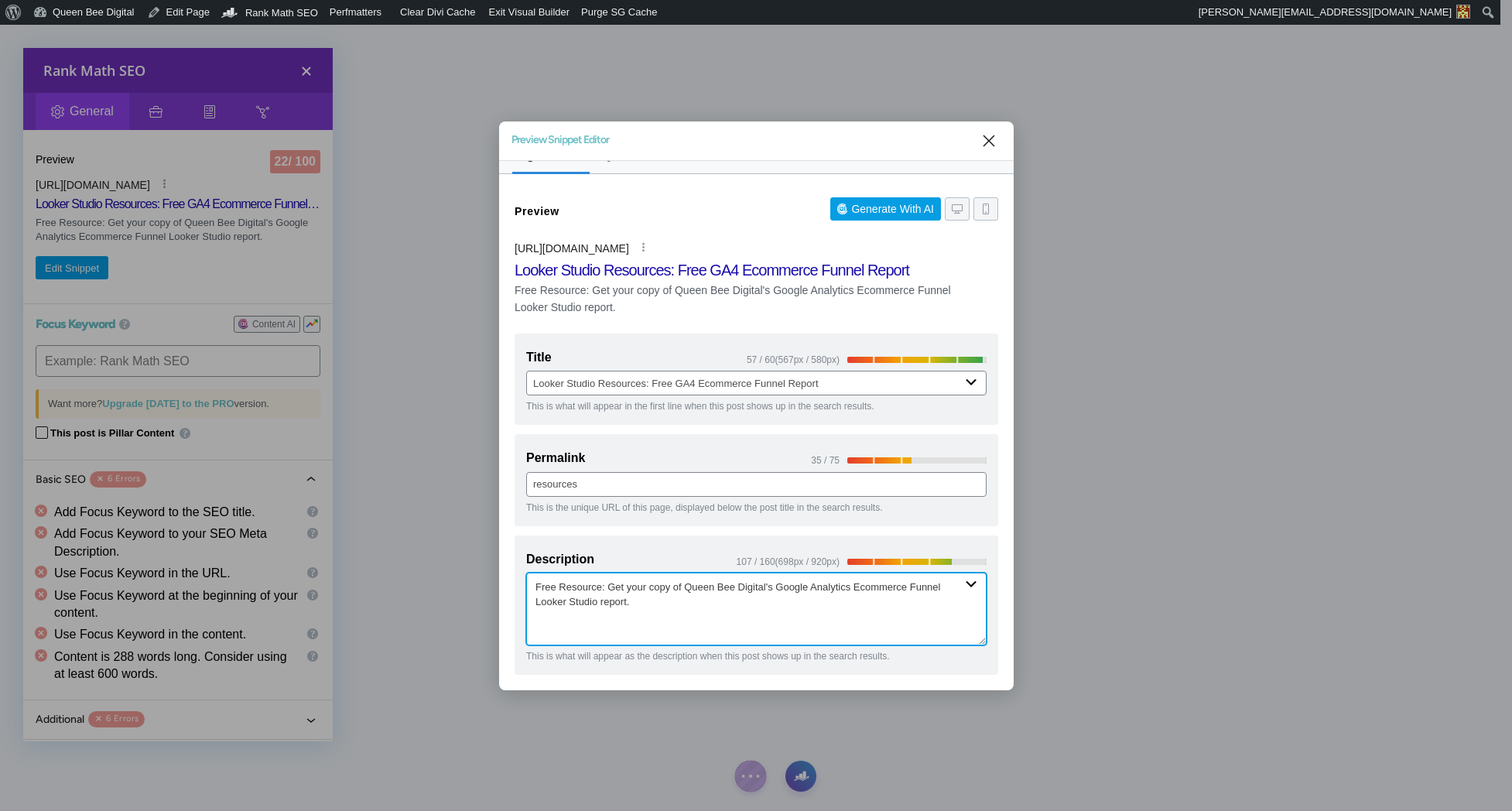
drag, startPoint x: 559, startPoint y: 587, endPoint x: 571, endPoint y: 587, distance: 12.0
click at [559, 587] on textarea "Free Resource: Get your copy of Queen Bee Digital's Google Analytics Ecommerce …" at bounding box center [756, 609] width 461 height 73
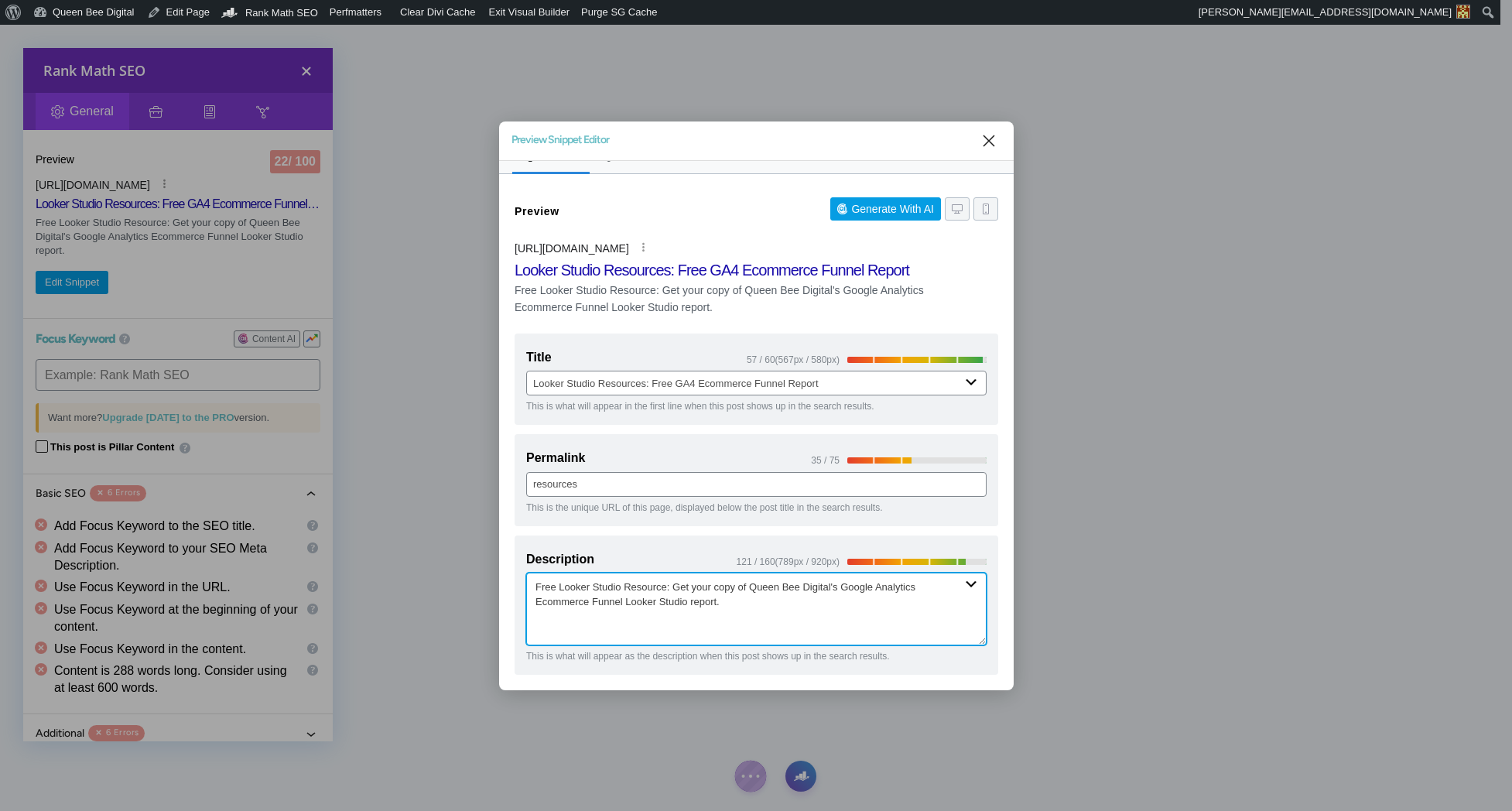
drag, startPoint x: 627, startPoint y: 602, endPoint x: 638, endPoint y: 599, distance: 11.4
click at [692, 598] on textarea "Free Looker Studio Resource: Get your copy of Queen Bee Digital's Google Analyt…" at bounding box center [756, 609] width 461 height 73
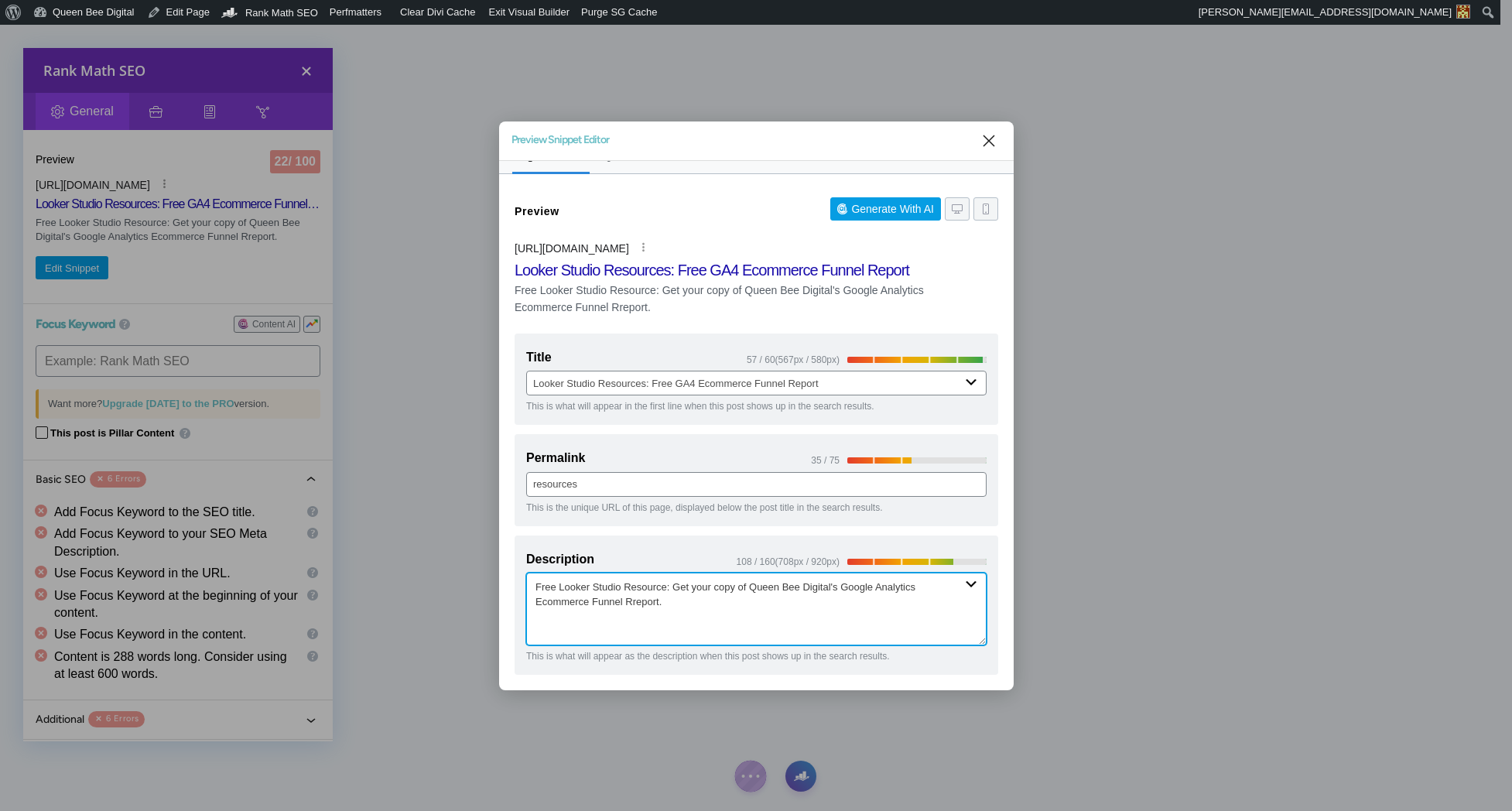
drag, startPoint x: 558, startPoint y: 587, endPoint x: 668, endPoint y: 587, distance: 110.0
click at [668, 587] on textarea "Free Looker Studio Resource: Get your copy of Queen Bee Digital's Google Analyt…" at bounding box center [756, 609] width 461 height 73
click at [790, 583] on textarea "Free Resources: Get your copy of Queen Bee Digital's Google Analytics Ecommerce…" at bounding box center [756, 609] width 461 height 73
drag, startPoint x: 664, startPoint y: 602, endPoint x: 681, endPoint y: 602, distance: 17.0
click at [671, 603] on textarea "Free Resources: Get your copy of Queen Bee Digital's new Google Analytics Ecomm…" at bounding box center [756, 609] width 461 height 73
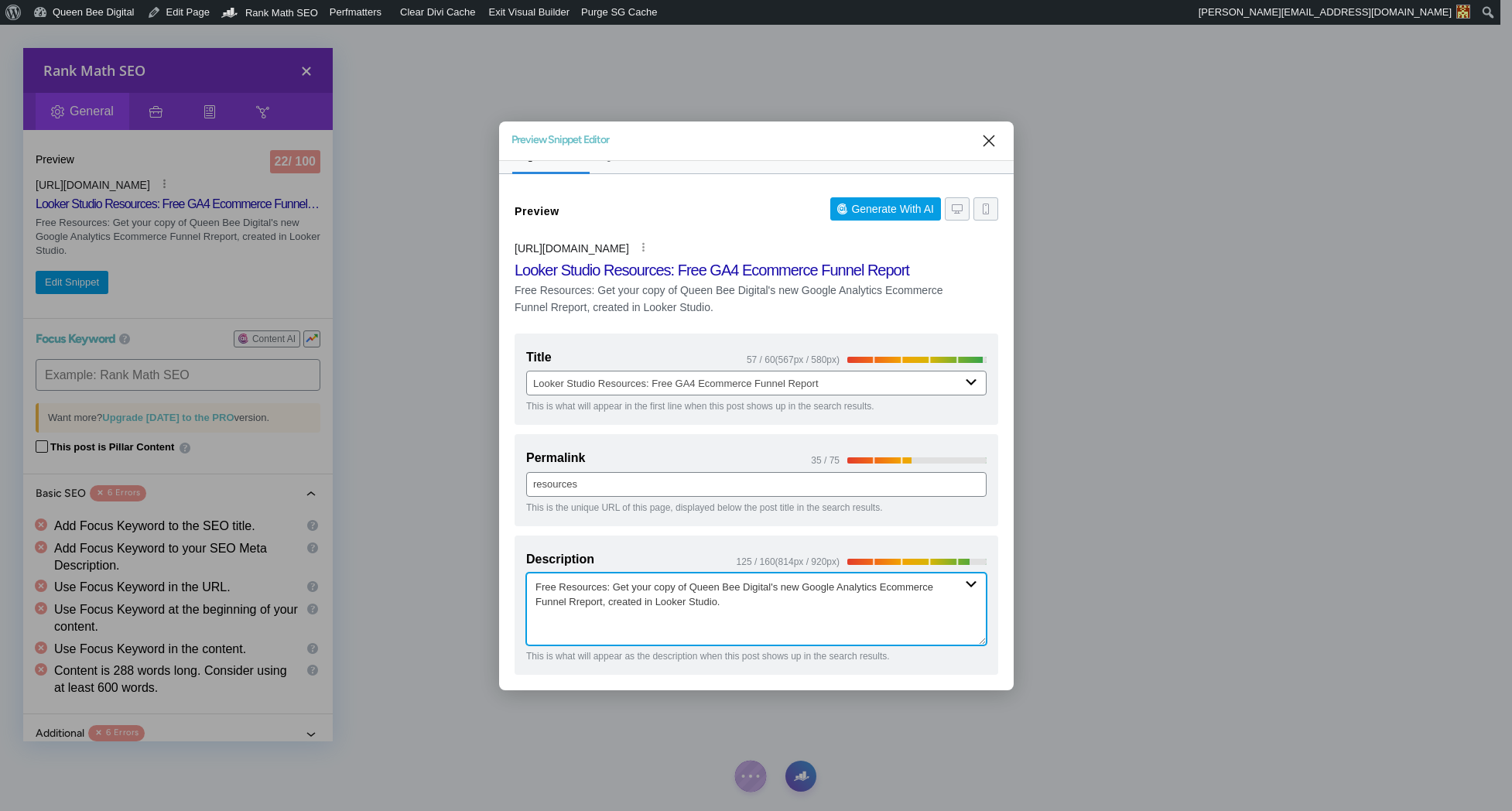
drag, startPoint x: 636, startPoint y: 598, endPoint x: 651, endPoint y: 601, distance: 15.3
click at [637, 598] on textarea "Free Resources: Get your copy of Queen Bee Digital's new Google Analytics Ecomm…" at bounding box center [756, 609] width 461 height 73
click at [710, 600] on textarea "Free Resources: Get your copy of Queen Bee Digital's new Google Analytics Ecomm…" at bounding box center [756, 609] width 461 height 73
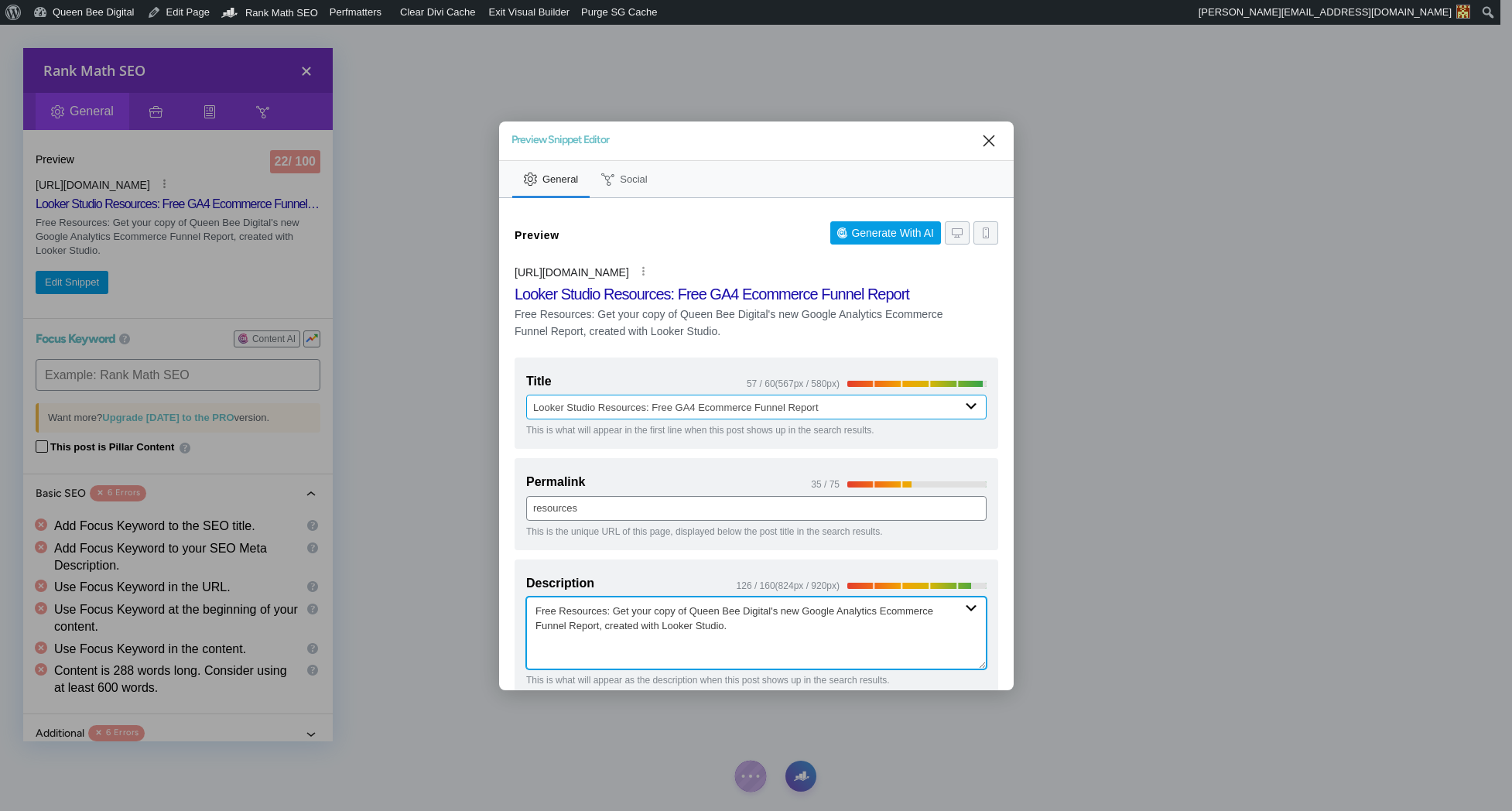
scroll to position [24, 0]
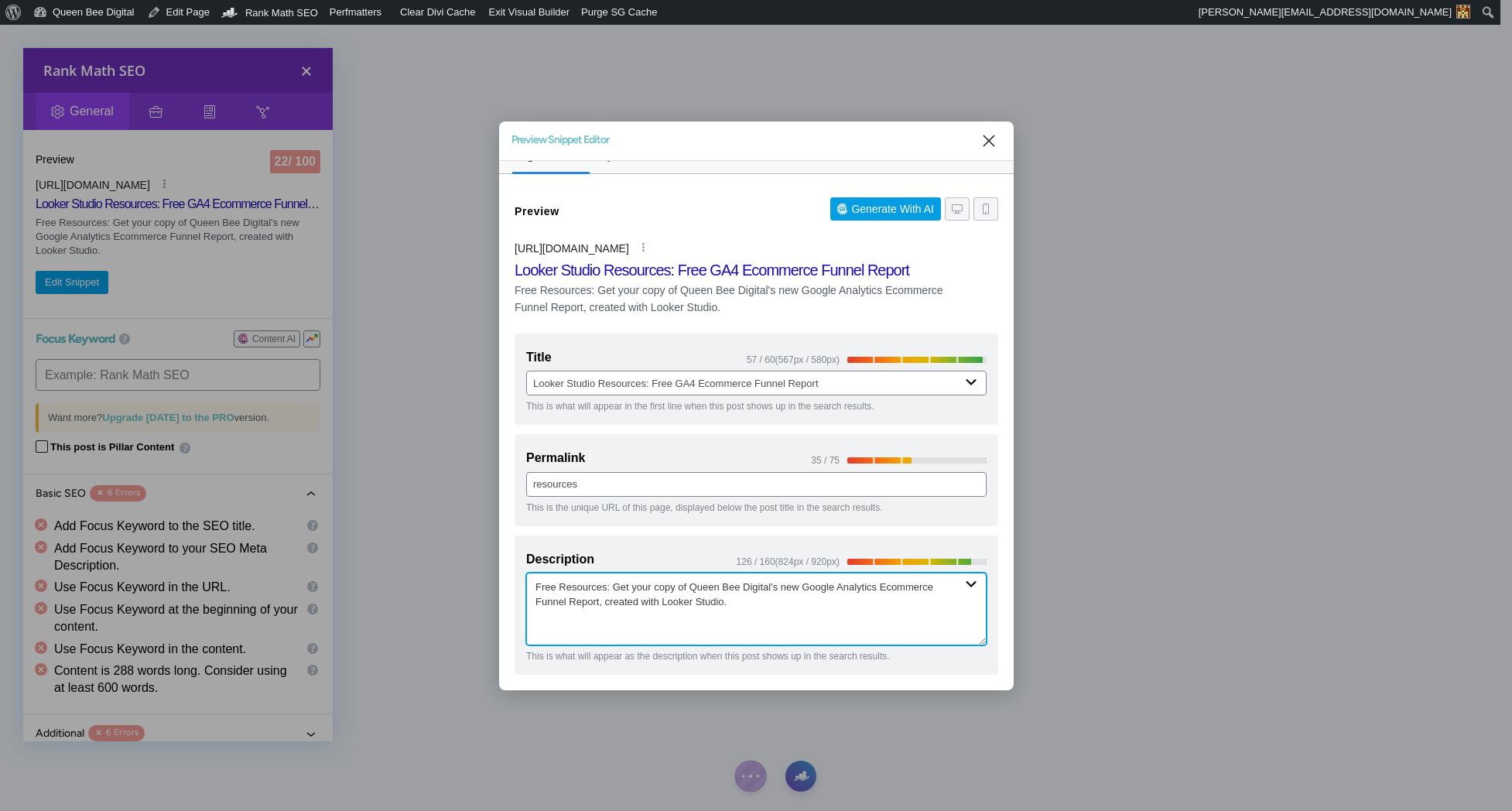
drag, startPoint x: 614, startPoint y: 587, endPoint x: 518, endPoint y: 589, distance: 96.0
click at [518, 589] on div "Description 126 / 160 (824px / 920px) Free Resources: Get your copy of Queen Be…" at bounding box center [756, 605] width 484 height 140
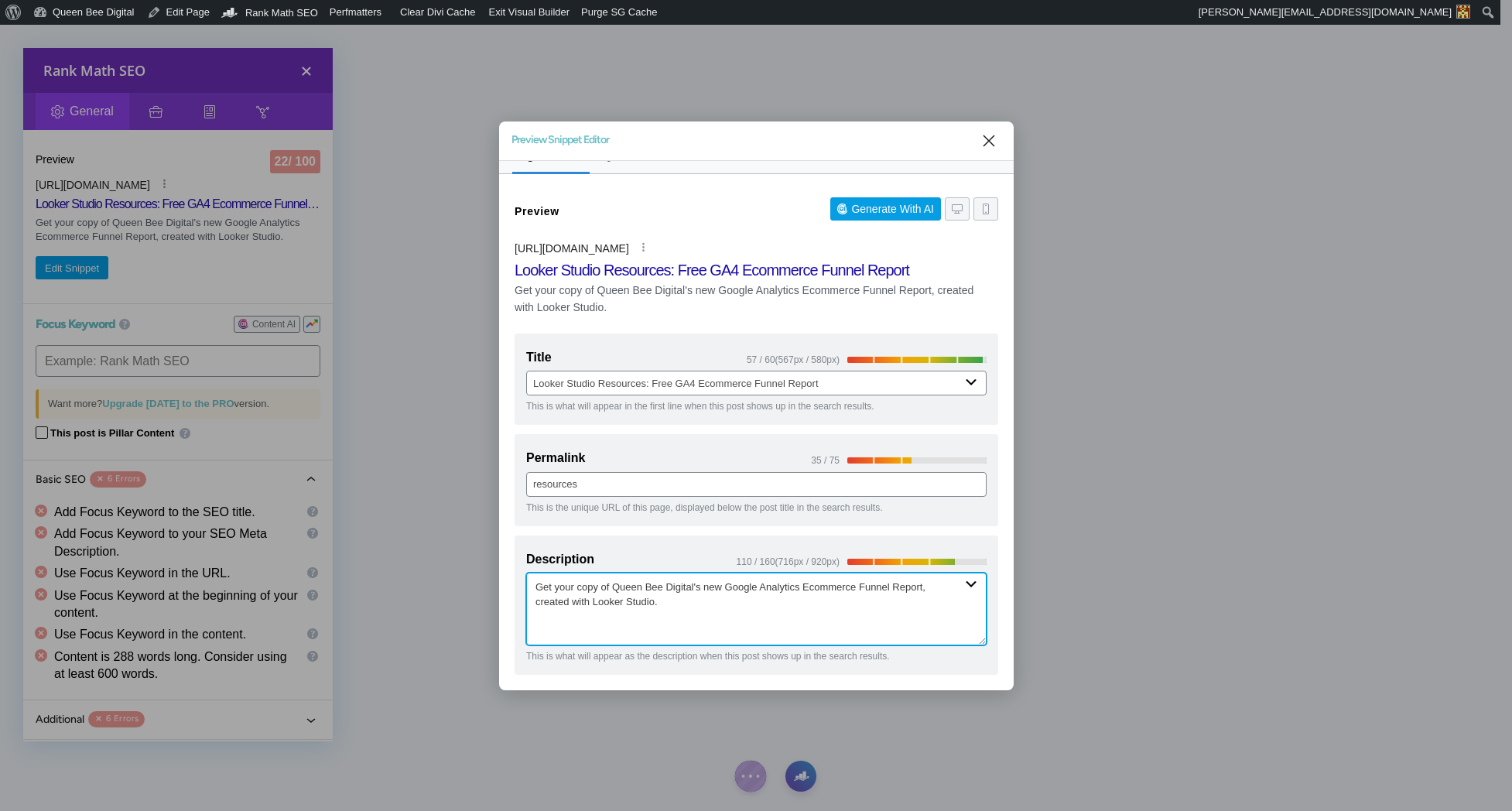
click at [577, 586] on textarea "Get your copy of Queen Bee Digital's new Google Analytics Ecommerce Funnel Repo…" at bounding box center [756, 609] width 461 height 73
click at [697, 603] on textarea "Get your free copy of Queen Bee Digital's new Google Analytics Ecommerce Funnel…" at bounding box center [756, 609] width 461 height 73
click at [709, 602] on textarea "Get your free copy of Queen Bee Digital's new Google Analytics Ecommerce Funnel…" at bounding box center [756, 609] width 461 height 73
click at [696, 601] on textarea "Get your free copy of Queen Bee Digital's new Google Analytics Ecommerce Funnel…" at bounding box center [756, 609] width 461 height 73
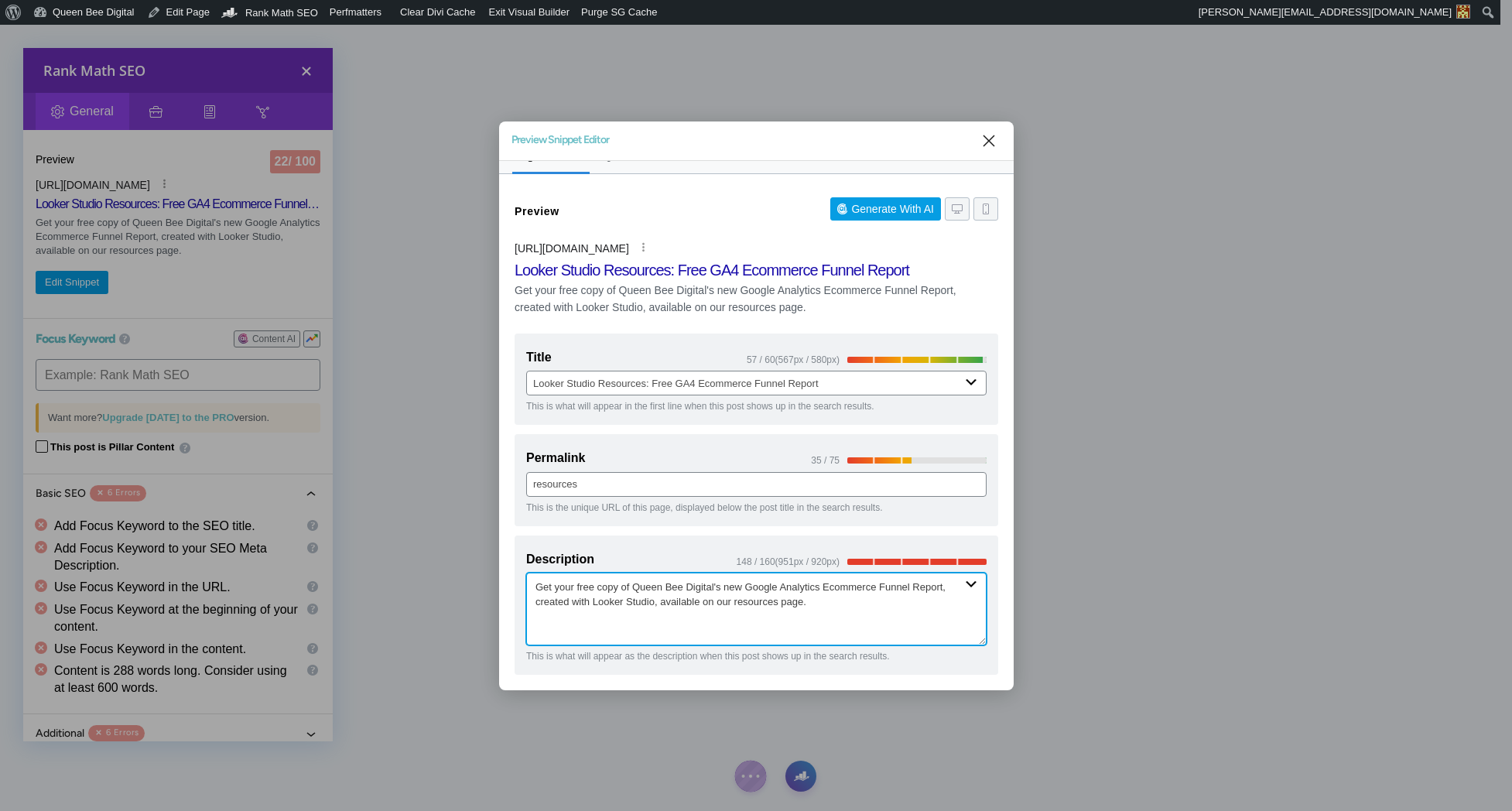
drag, startPoint x: 734, startPoint y: 586, endPoint x: 753, endPoint y: 585, distance: 19.0
click at [753, 585] on textarea "Get your free copy of Queen Bee Digital's new Google Analytics Ecommerce Funnel…" at bounding box center [756, 609] width 461 height 73
click at [780, 599] on textarea "Get your free copy of Queen Bee Digital's Google Analytics Ecommerce Funnel Rep…" at bounding box center [756, 609] width 461 height 73
click at [536, 602] on textarea "Get your free copy of Queen Bee Digital's Google Analytics Ecommerce Funnel Rep…" at bounding box center [756, 609] width 461 height 73
drag, startPoint x: 639, startPoint y: 604, endPoint x: 771, endPoint y: 605, distance: 132.0
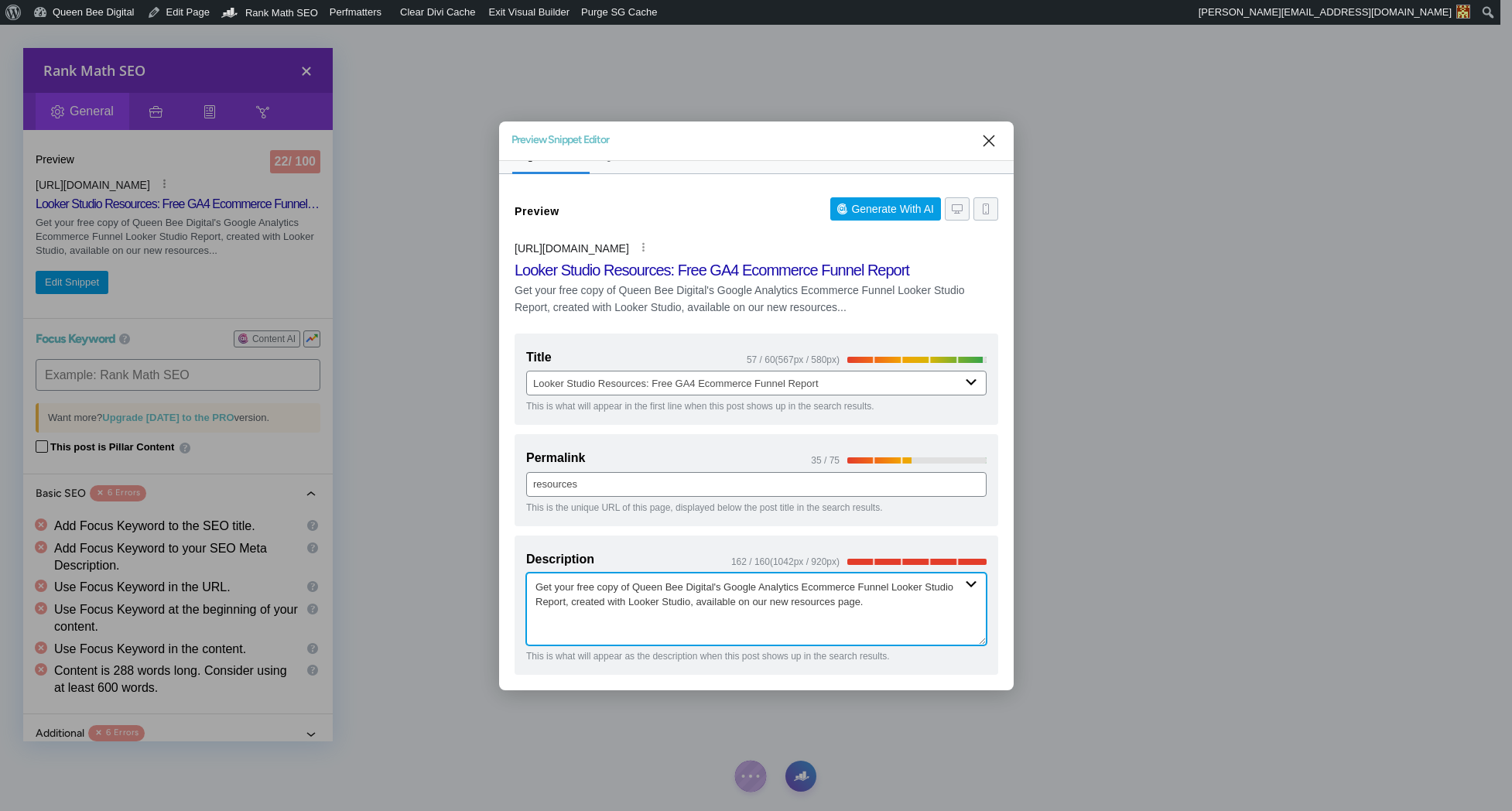
click at [772, 605] on textarea "Get your free copy of Queen Bee Digital's Google Analytics Ecommerce Funnel Loo…" at bounding box center [756, 609] width 461 height 73
drag, startPoint x: 576, startPoint y: 585, endPoint x: 597, endPoint y: 586, distance: 21.0
click at [598, 587] on textarea "Get your free copy of Queen Bee Digital's Google Analytics Ecommerce Funnel Loo…" at bounding box center [756, 609] width 461 height 73
click at [647, 602] on textarea "Get your copy of Queen Bee Digital's Google Analytics Ecommerce Funnel Looker S…" at bounding box center [756, 609] width 461 height 73
drag, startPoint x: 708, startPoint y: 587, endPoint x: 718, endPoint y: 588, distance: 10.0
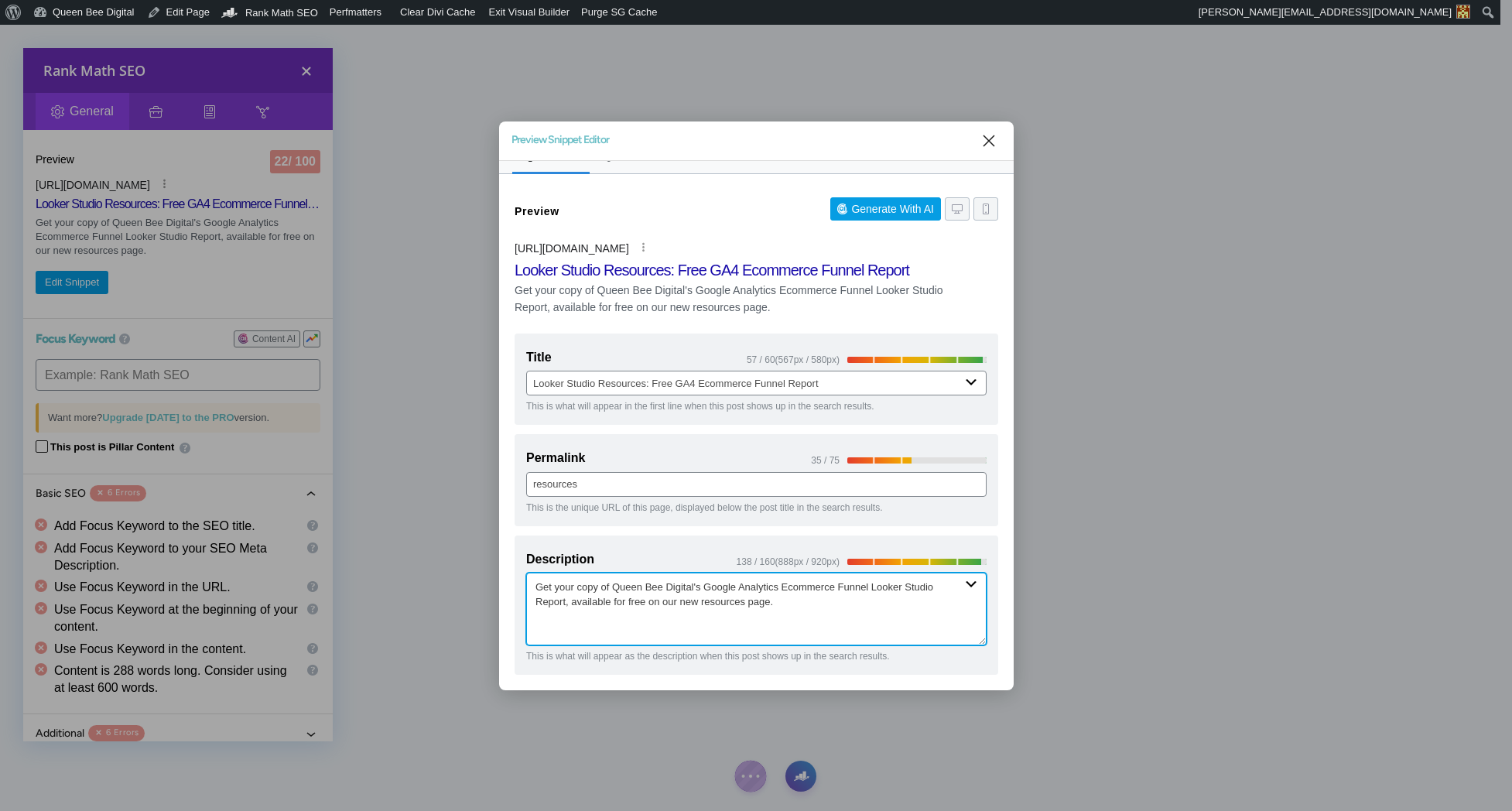
click at [708, 587] on textarea "Get your copy of Queen Bee Digital's Google Analytics Ecommerce Funnel Looker S…" at bounding box center [756, 609] width 461 height 73
click at [539, 604] on textarea "Get your copy of Queen Bee Digital's stunning Google Analytics Ecommerce Funnel…" at bounding box center [756, 609] width 461 height 73
drag, startPoint x: 756, startPoint y: 586, endPoint x: 831, endPoint y: 590, distance: 75.1
click at [831, 590] on textarea "Get your copy of Queen Bee Digital's stunning Google Analytics Ecommerce Funnel…" at bounding box center [756, 609] width 461 height 73
click at [742, 602] on textarea "Get your copy of Queen Bee Digital's stunning GA4 Ecommerce Funnel Looker Studi…" at bounding box center [756, 609] width 461 height 73
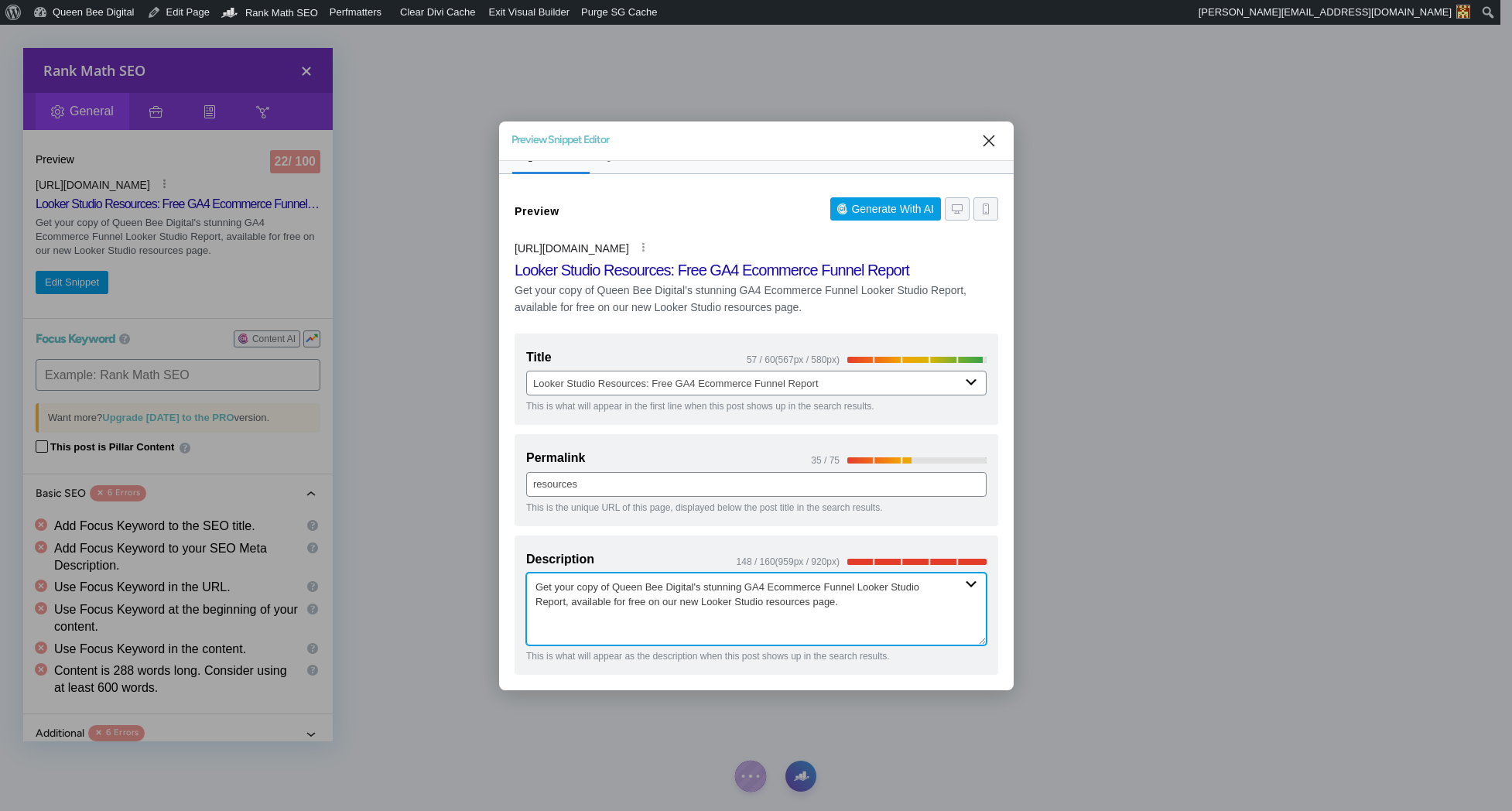
click at [568, 600] on textarea "Get your copy of Queen Bee Digital's stunning GA4 Ecommerce Funnel Looker Studi…" at bounding box center [756, 609] width 461 height 73
type textarea "Get your copy of Queen Bee Digital's stunning GA4 Ecommerce Funnel Report, avai…"
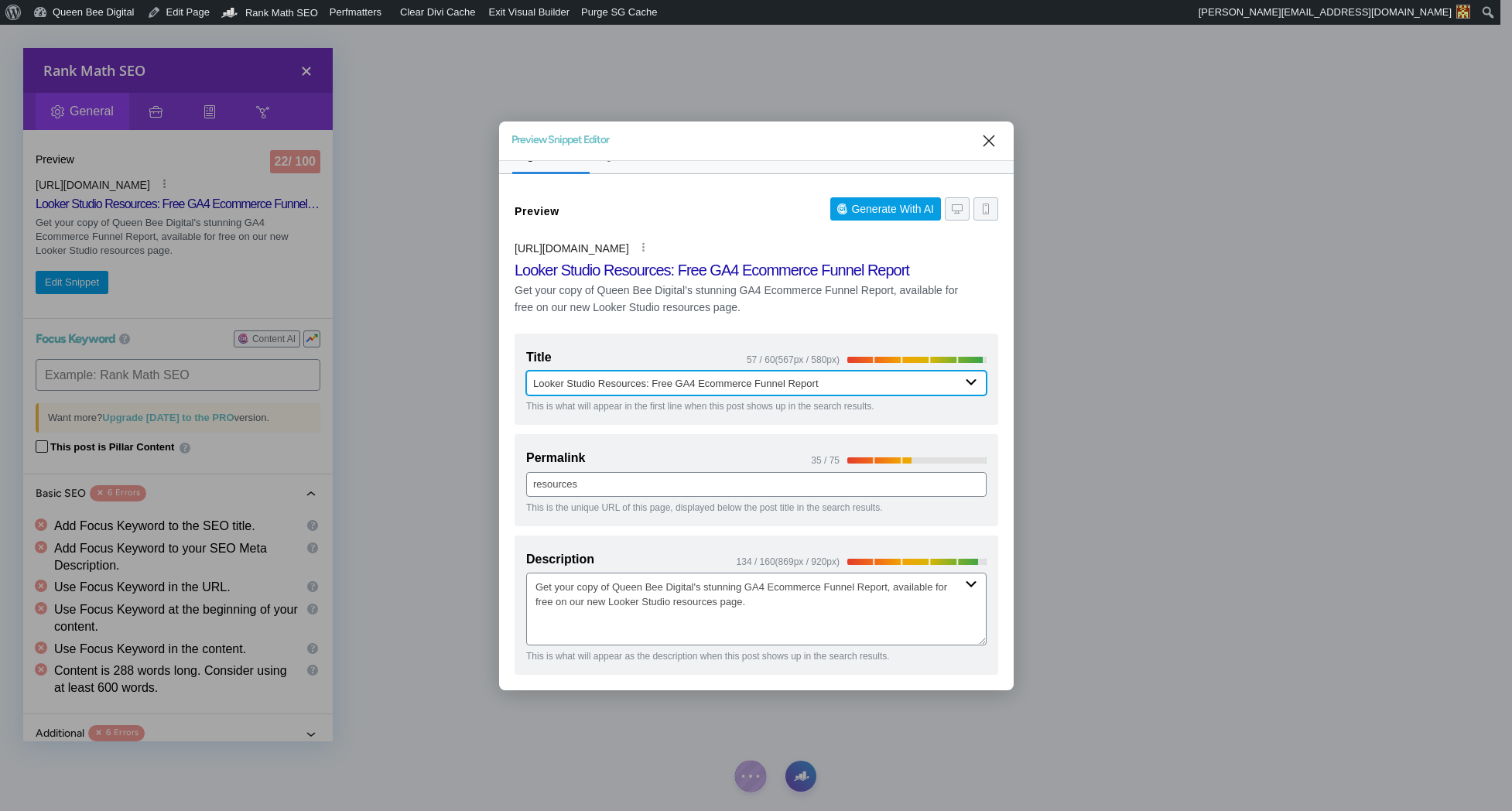
click at [531, 384] on input "Looker Studio Resources: Free GA4 Ecommerce Funnel Report" at bounding box center [756, 383] width 461 height 25
drag, startPoint x: 573, startPoint y: 380, endPoint x: 526, endPoint y: 381, distance: 47.0
click at [528, 381] on input "All New: Free Looker Studio Resources | Queen Bee Digital" at bounding box center [756, 383] width 461 height 25
type input "Free Looker Studio Resources | Queen Bee Digital"
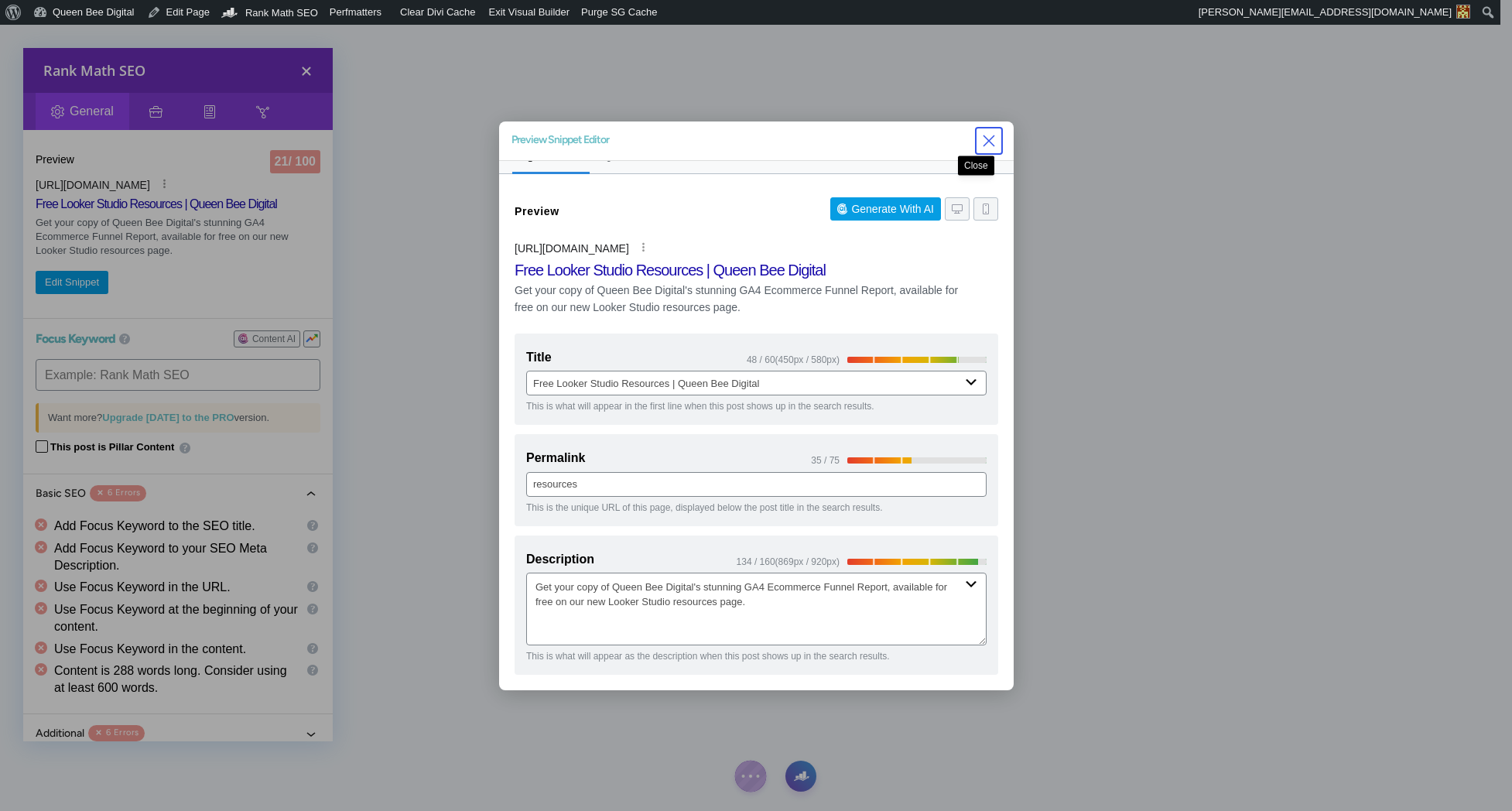
click at [979, 138] on icon "Close" at bounding box center [988, 140] width 18 height 18
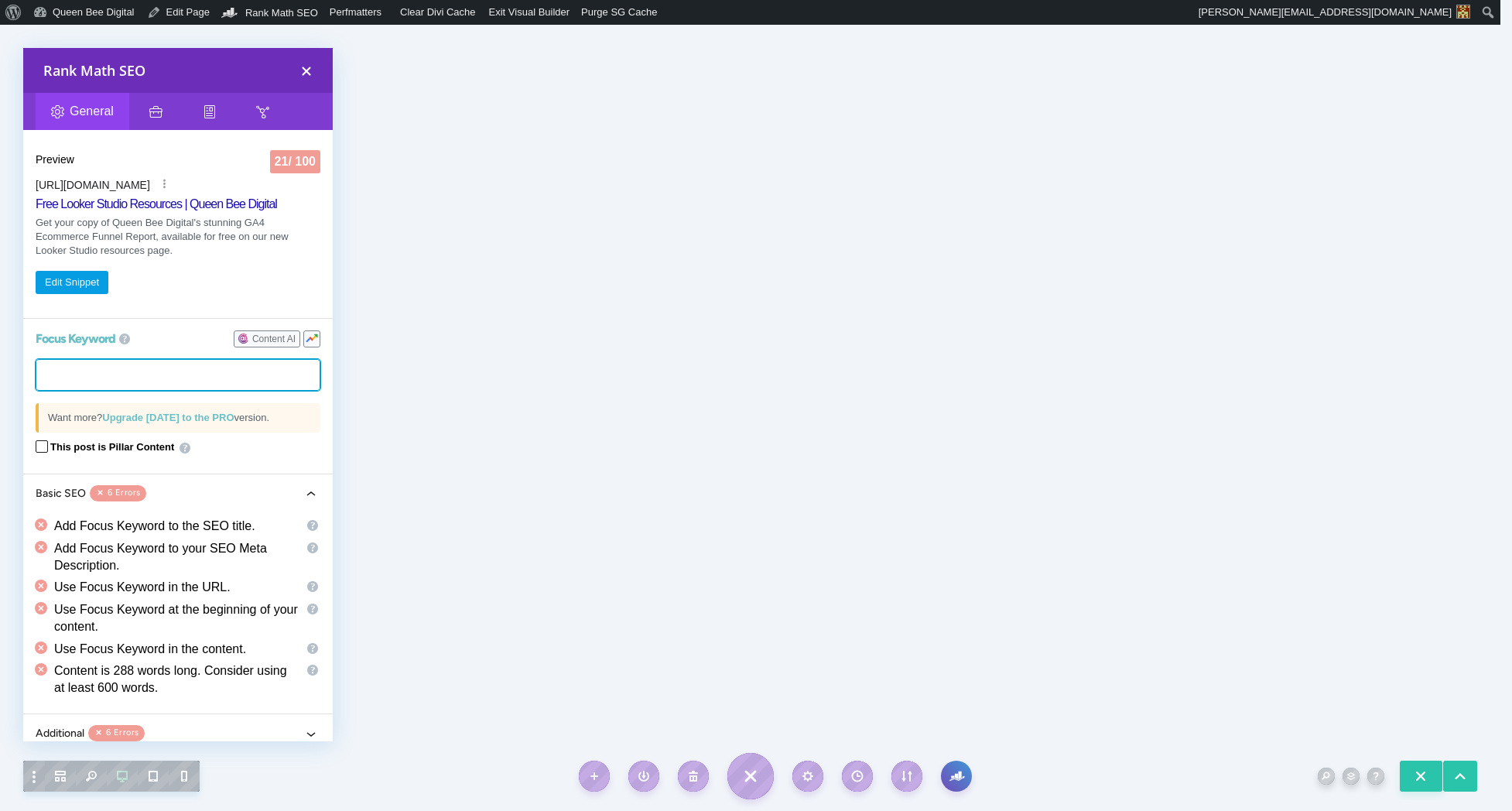
click at [145, 373] on tags "​" at bounding box center [178, 375] width 285 height 32
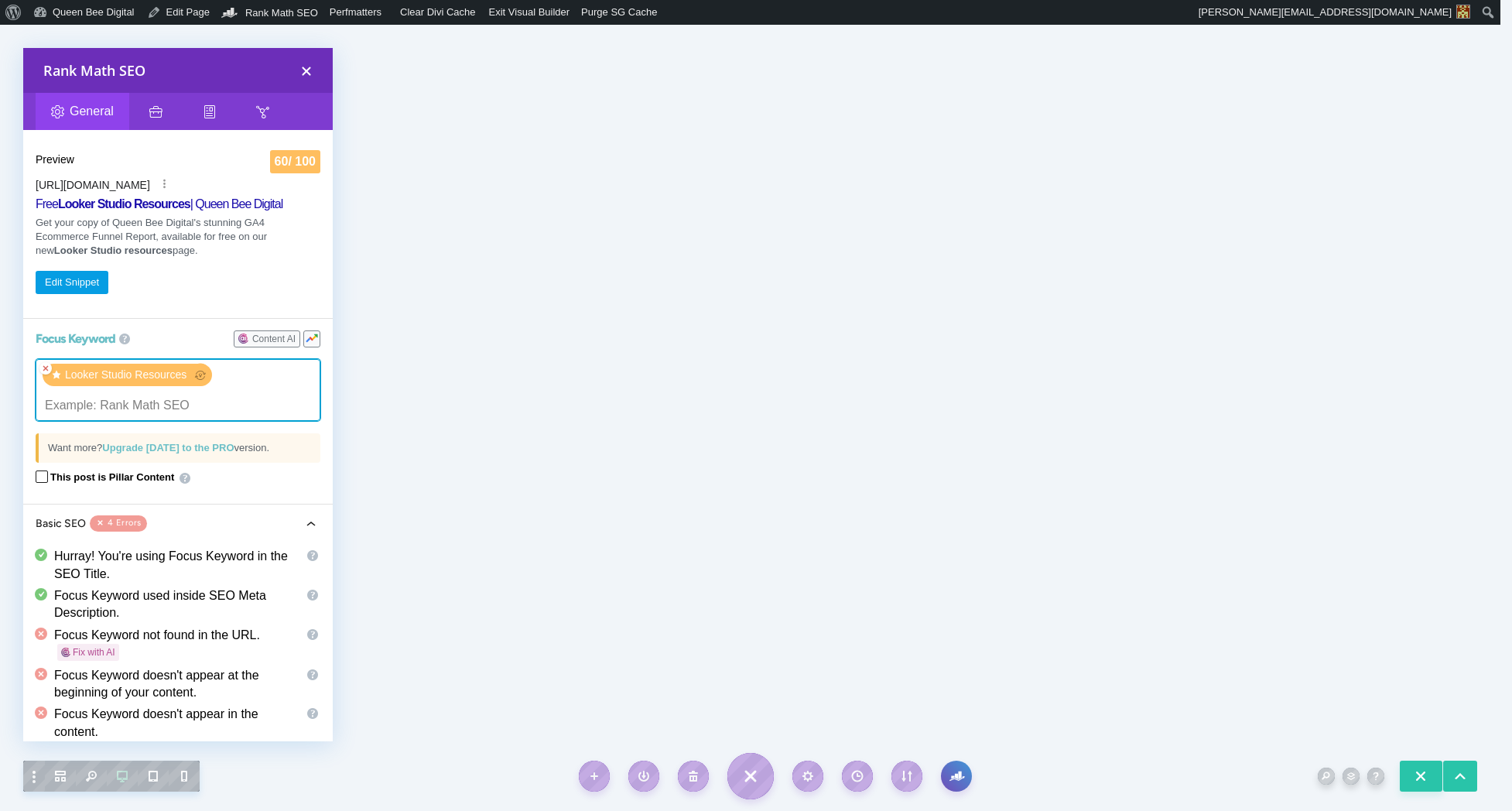
click at [45, 368] on x "remove tag" at bounding box center [46, 368] width 13 height 13
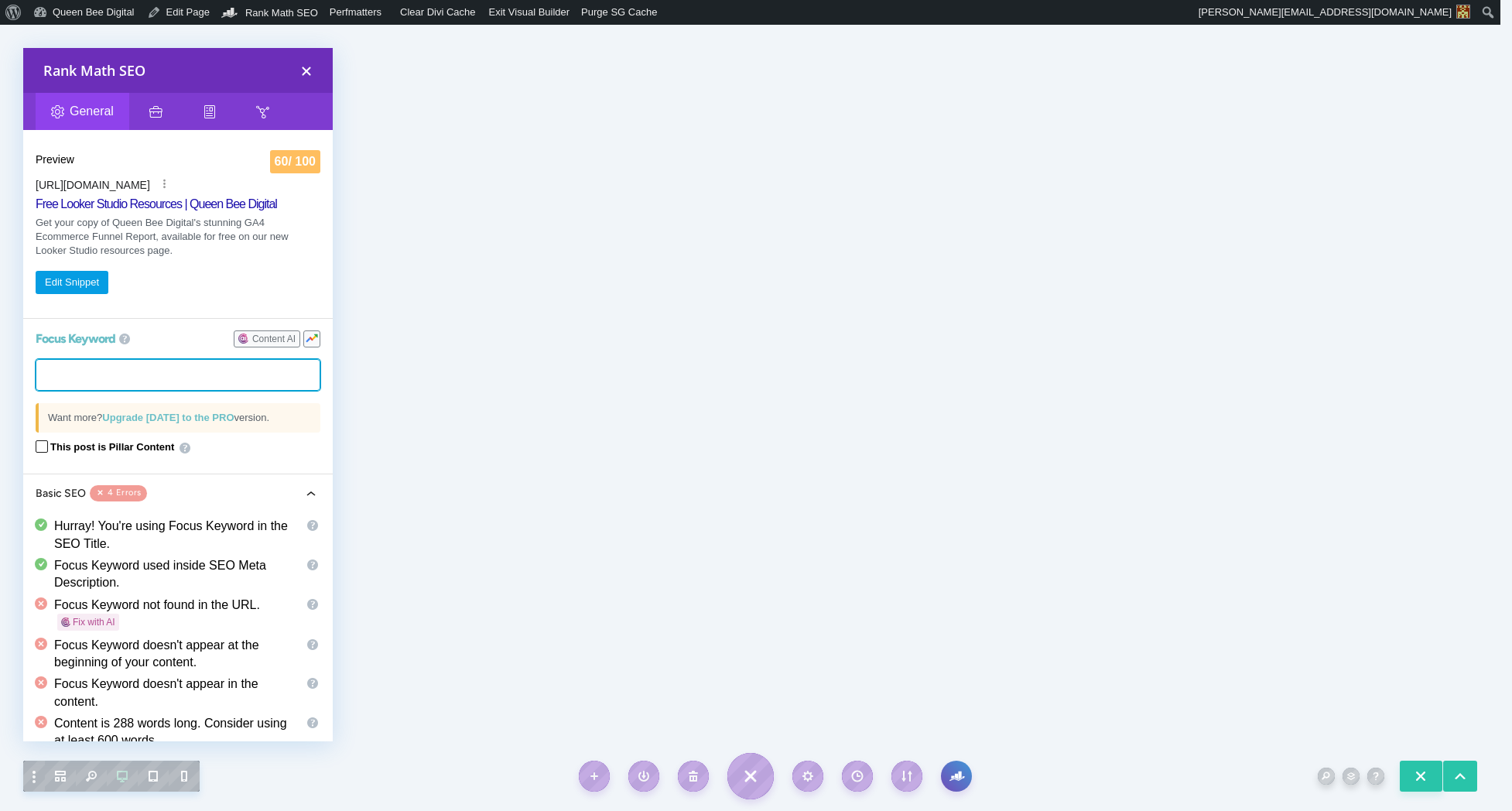
click at [89, 370] on tags "​" at bounding box center [178, 375] width 285 height 32
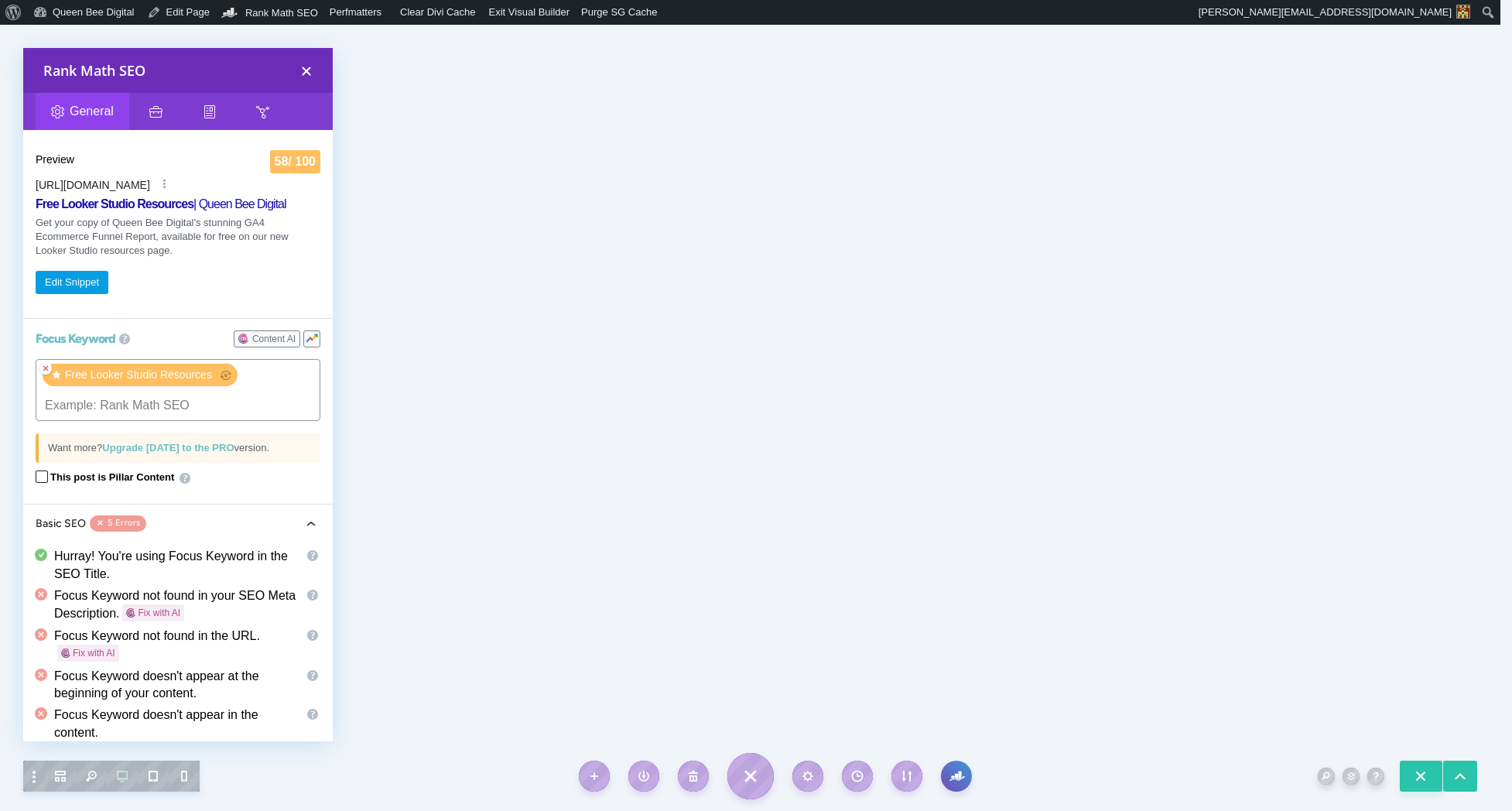
click at [48, 369] on x "remove tag" at bounding box center [46, 368] width 13 height 13
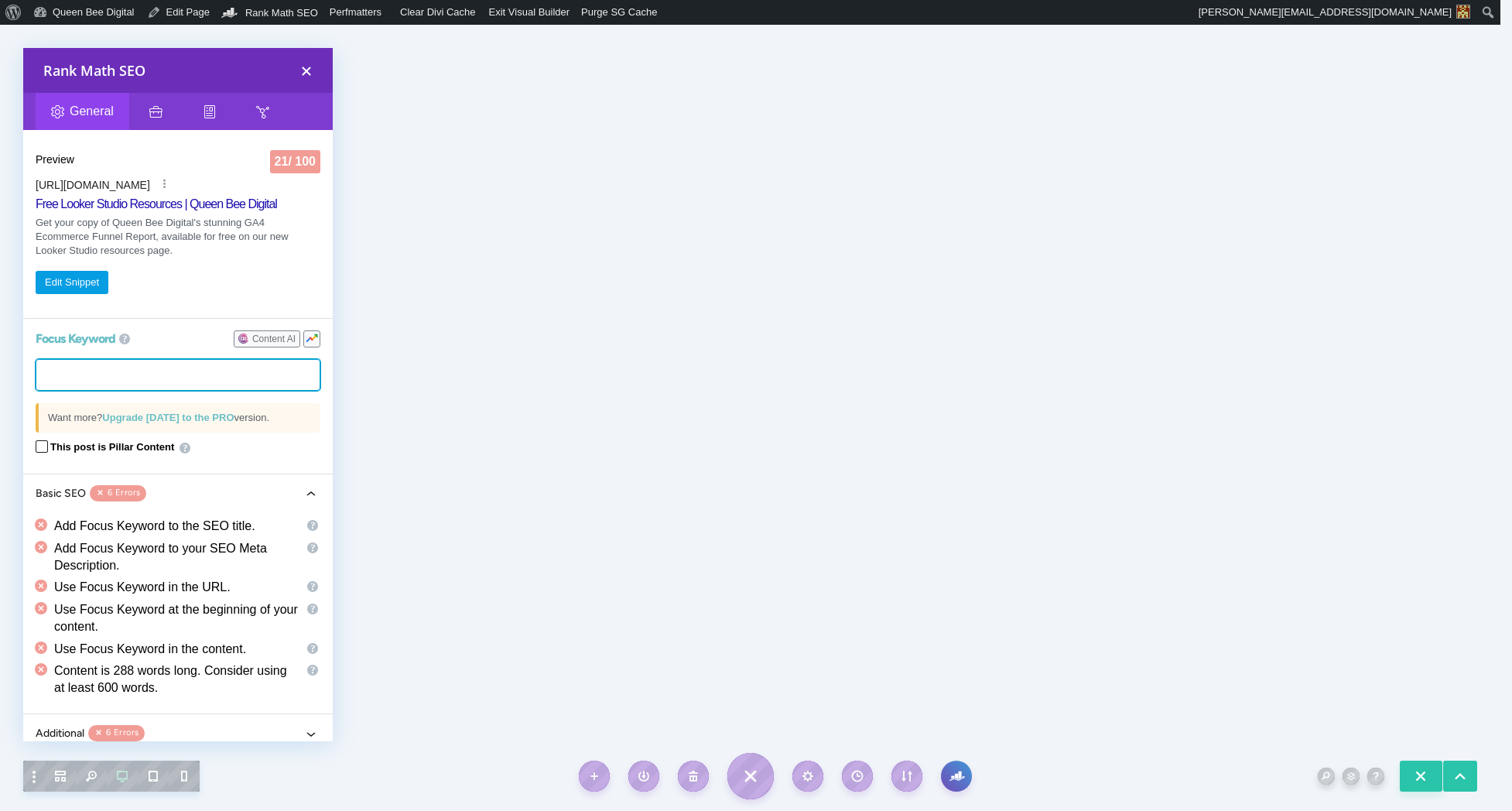
click at [90, 368] on tags "​" at bounding box center [178, 375] width 285 height 32
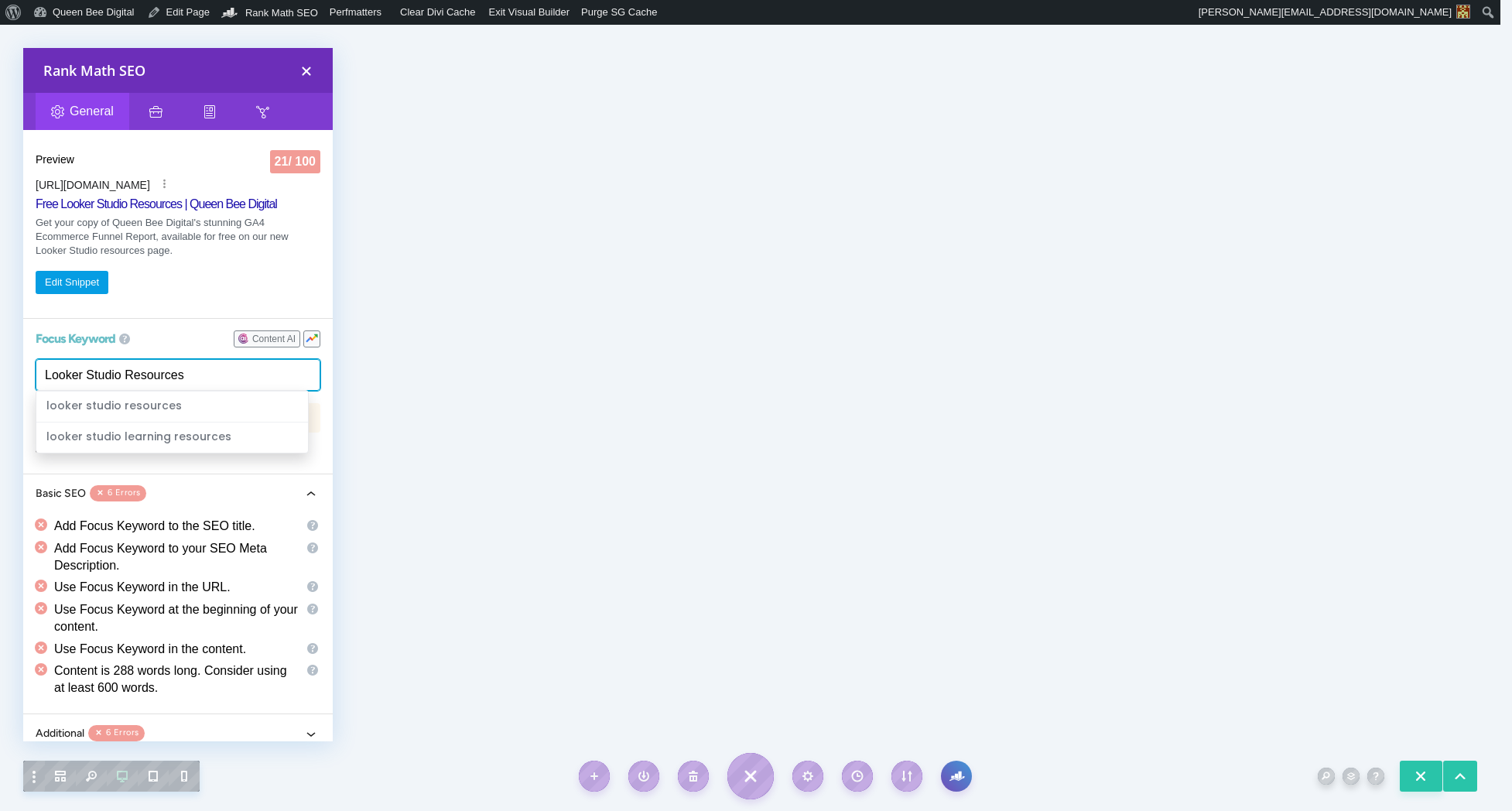
type input "Looker Studio Resources"
